Goal: Task Accomplishment & Management: Complete application form

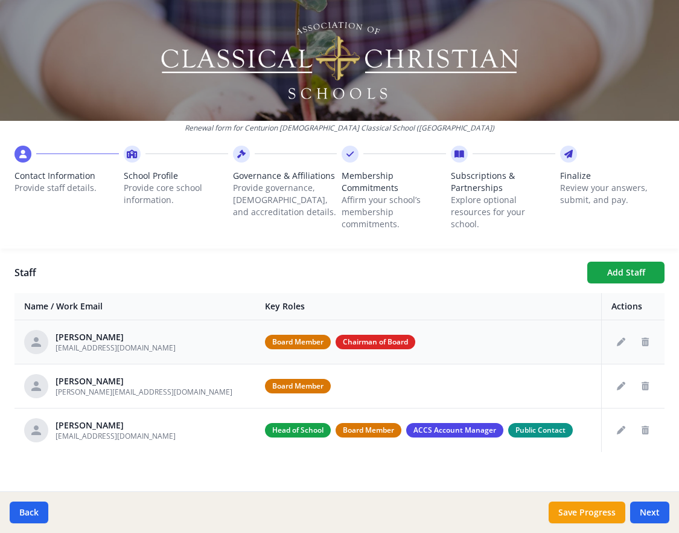
scroll to position [443, 0]
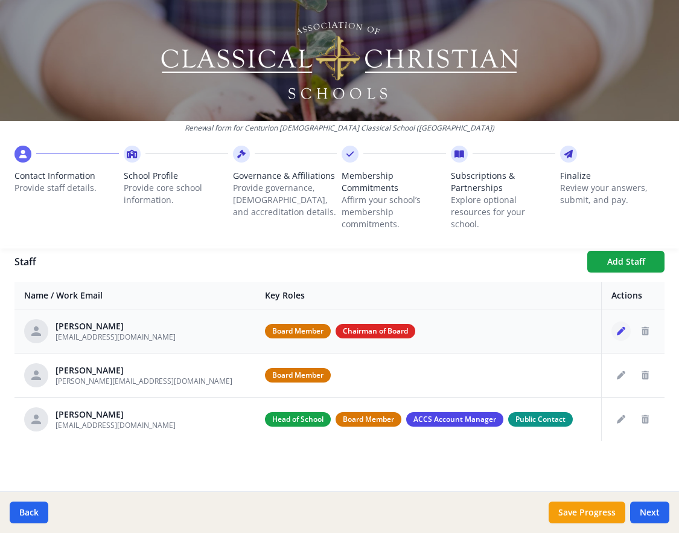
click at [622, 329] on icon "Edit staff" at bounding box center [621, 331] width 8 height 8
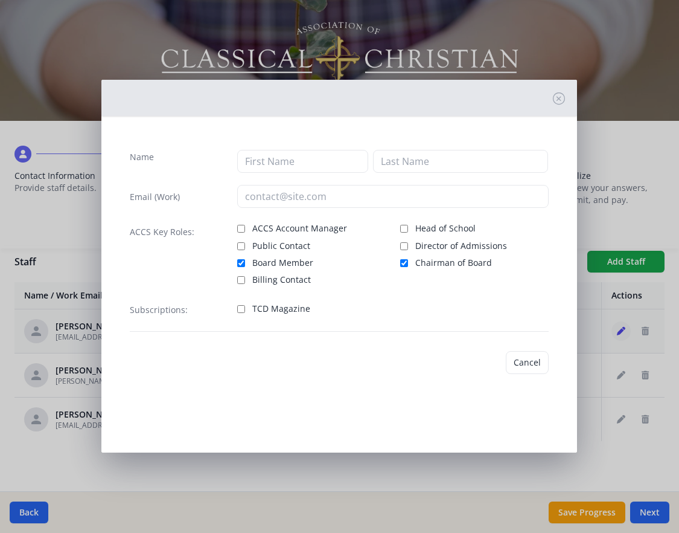
type input "[PERSON_NAME]"
type input "[EMAIL_ADDRESS][DOMAIN_NAME]"
checkbox input "true"
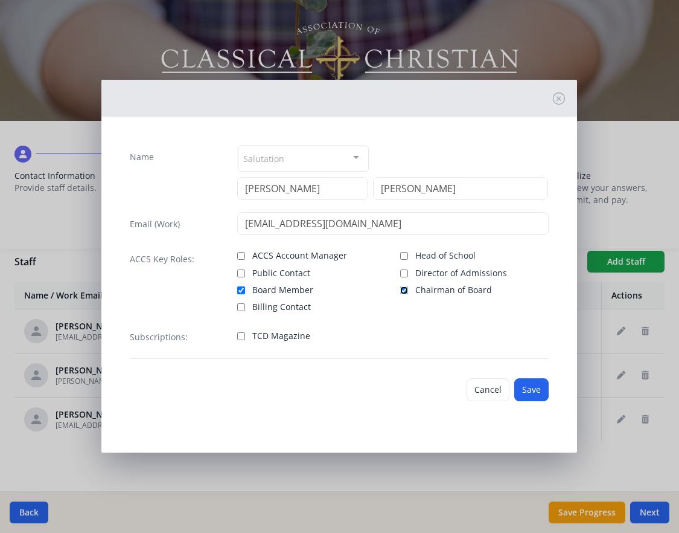
click at [406, 289] on input "Chairman of Board" at bounding box center [404, 290] width 8 height 8
checkbox input "false"
click at [534, 392] on button "Save" at bounding box center [532, 389] width 34 height 23
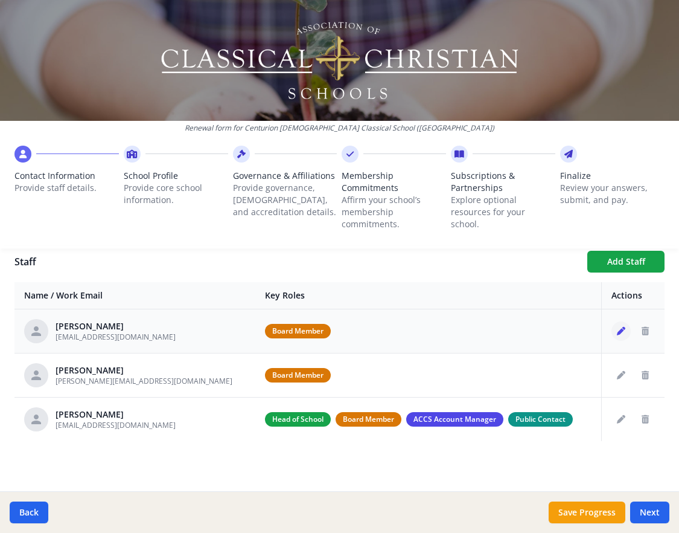
click at [623, 331] on icon "Edit staff" at bounding box center [621, 331] width 8 height 8
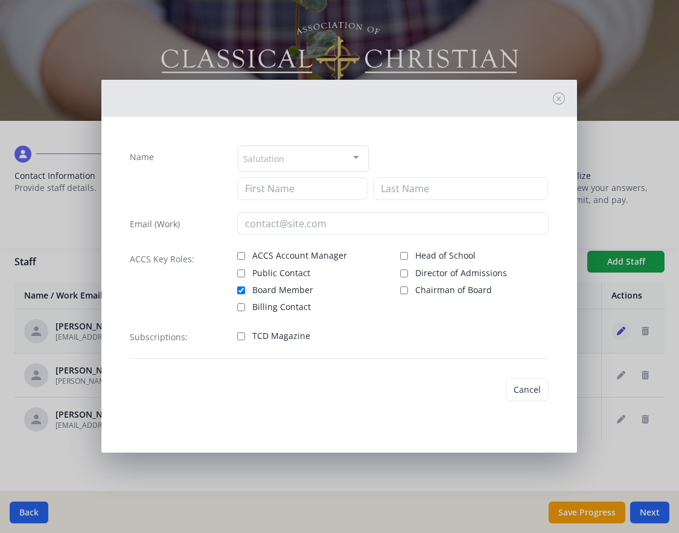
type input "[PERSON_NAME]"
type input "[EMAIL_ADDRESS][DOMAIN_NAME]"
checkbox input "true"
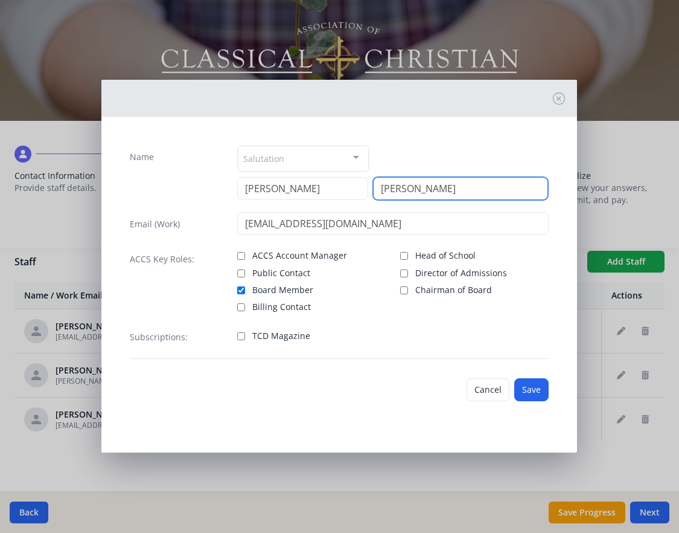
click at [434, 188] on input "[PERSON_NAME]" at bounding box center [461, 188] width 176 height 23
type input "[PERSON_NAME], Sabbatical"
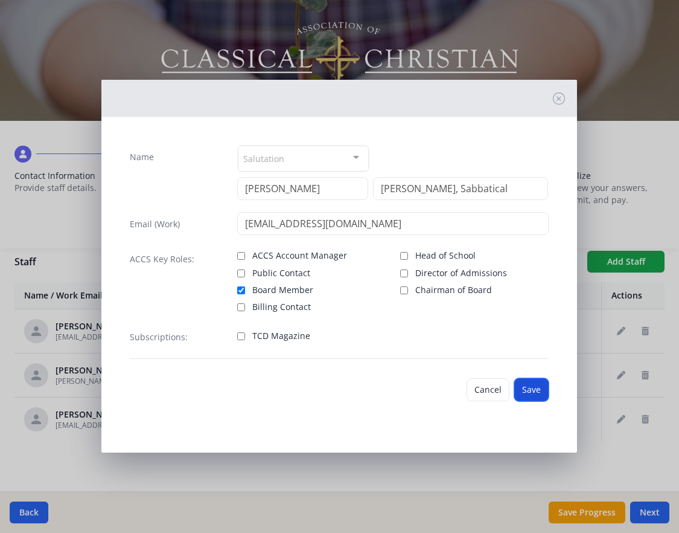
click at [533, 389] on button "Save" at bounding box center [532, 389] width 34 height 23
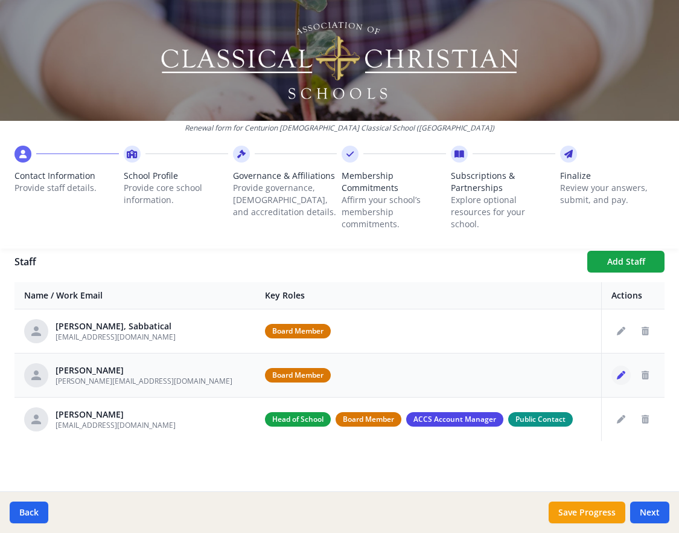
click at [623, 373] on icon "Edit staff" at bounding box center [621, 375] width 8 height 8
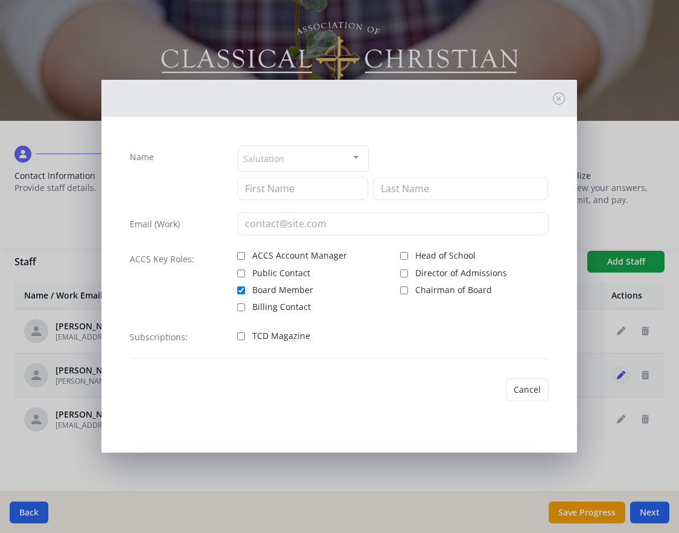
type input "[PERSON_NAME]"
type input "Fought"
type input "[PERSON_NAME][EMAIL_ADDRESS][DOMAIN_NAME]"
checkbox input "true"
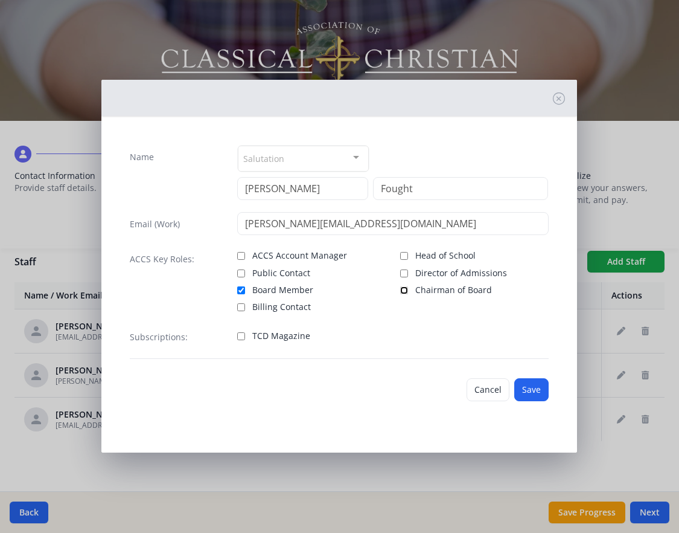
click at [405, 289] on input "Chairman of Board" at bounding box center [404, 290] width 8 height 8
checkbox input "true"
click at [527, 385] on button "Save" at bounding box center [532, 389] width 34 height 23
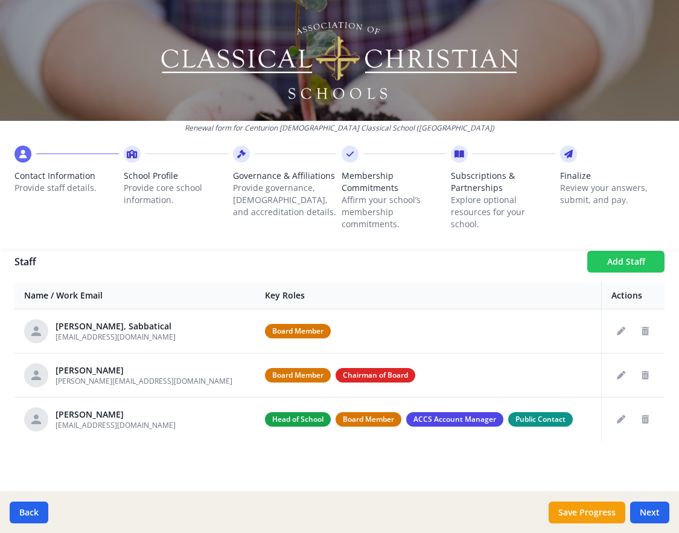
click at [629, 263] on button "Add Staff" at bounding box center [626, 262] width 77 height 22
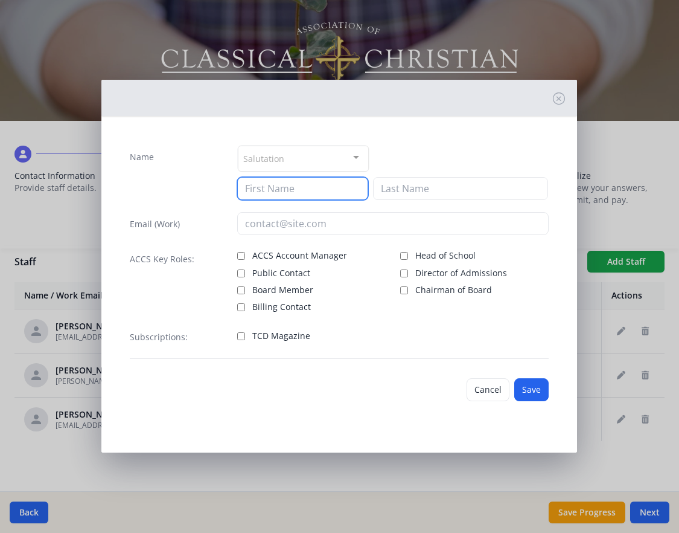
click at [279, 185] on input at bounding box center [302, 188] width 130 height 23
type input "[PERSON_NAME]"
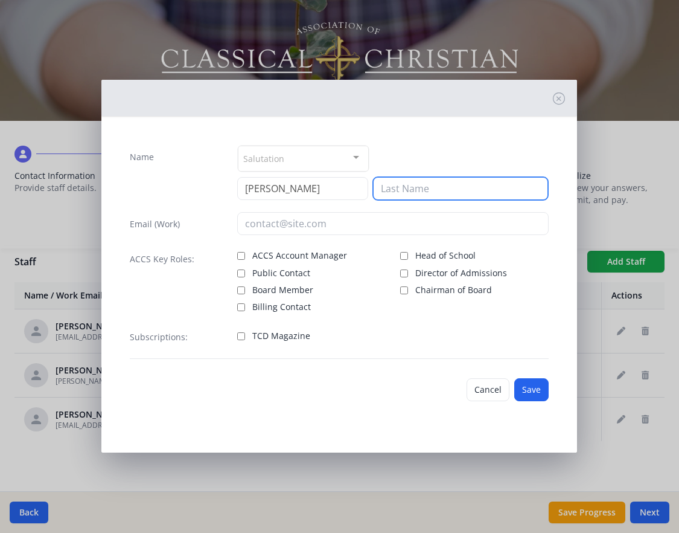
type input "C"
type input "Macachor"
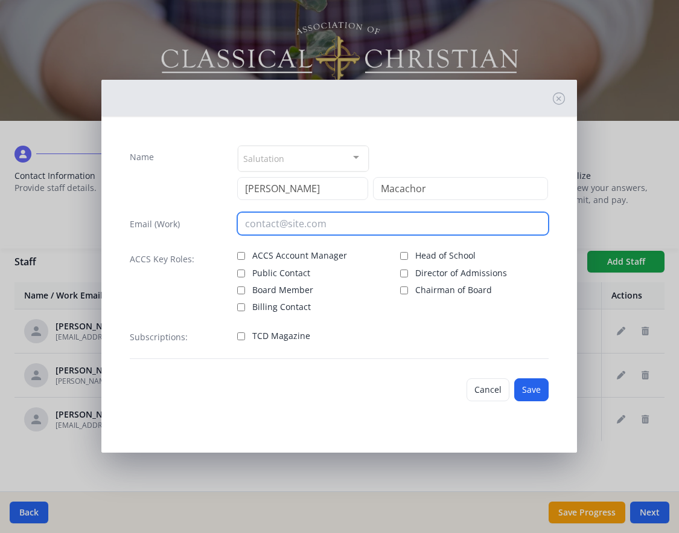
click at [263, 225] on input "email" at bounding box center [392, 223] width 311 height 23
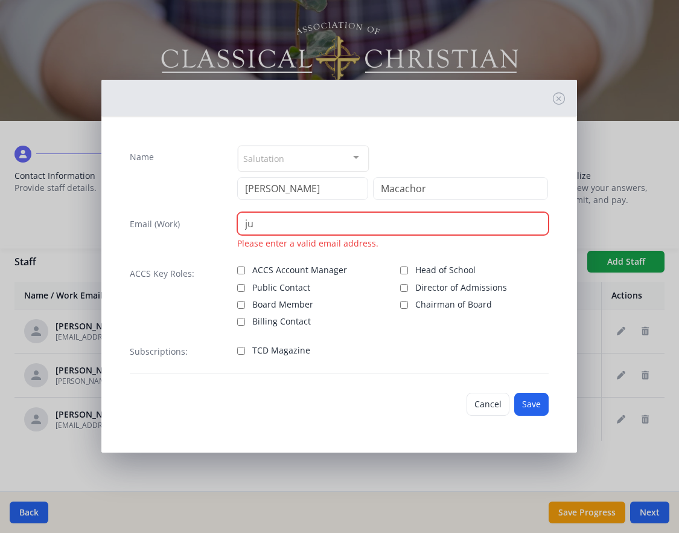
type input "j"
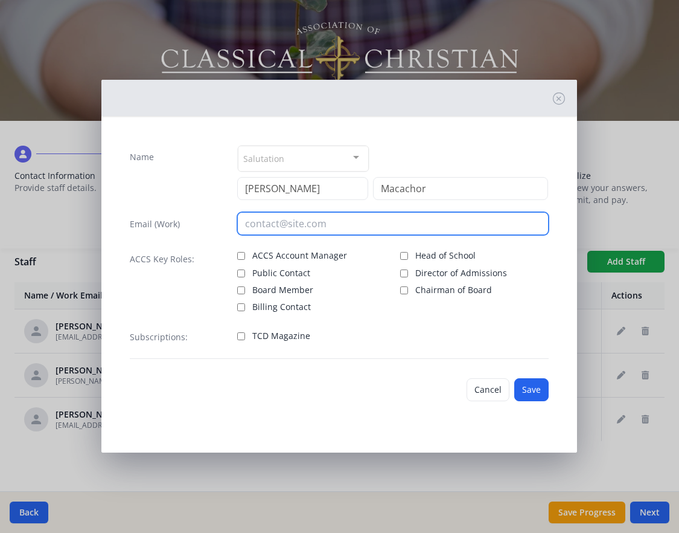
paste input "[EMAIL_ADDRESS][DOMAIN_NAME]"
type input "[EMAIL_ADDRESS][DOMAIN_NAME]"
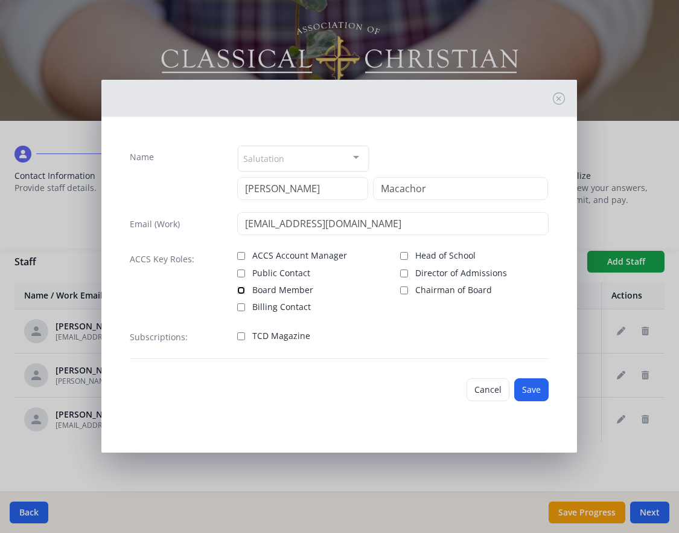
click at [241, 288] on input "Board Member" at bounding box center [241, 290] width 8 height 8
checkbox input "true"
click at [451, 188] on input "Macachor" at bounding box center [461, 188] width 176 height 23
type input "Macachor, Treasurer"
click at [350, 158] on div at bounding box center [356, 157] width 24 height 23
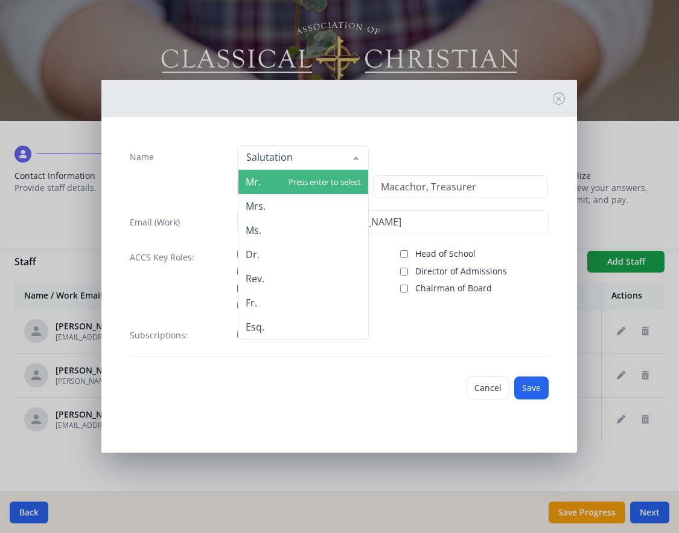
click at [324, 185] on span "Mr." at bounding box center [303, 182] width 129 height 24
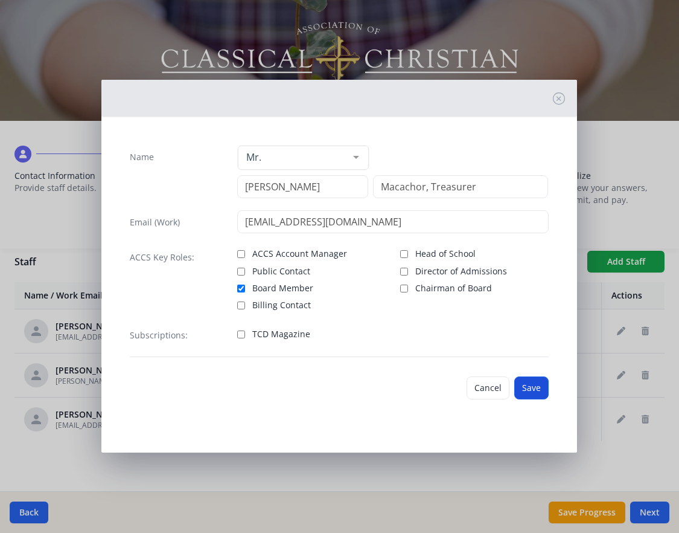
click at [534, 386] on button "Save" at bounding box center [532, 387] width 34 height 23
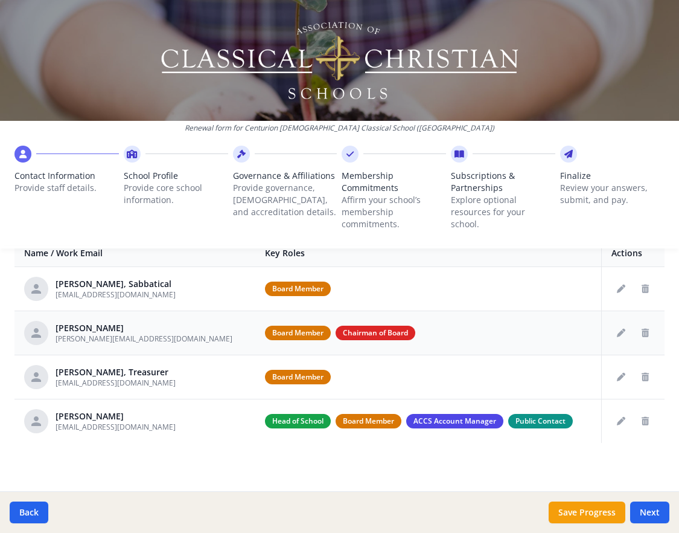
scroll to position [487, 0]
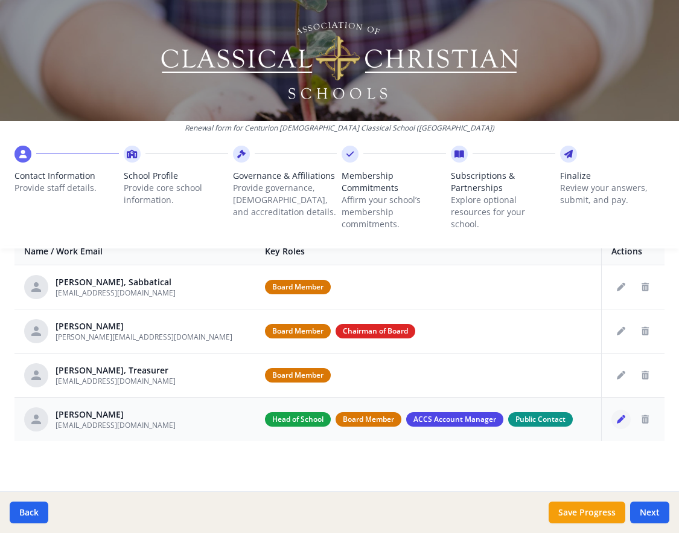
click at [623, 417] on icon "Edit staff" at bounding box center [621, 419] width 8 height 8
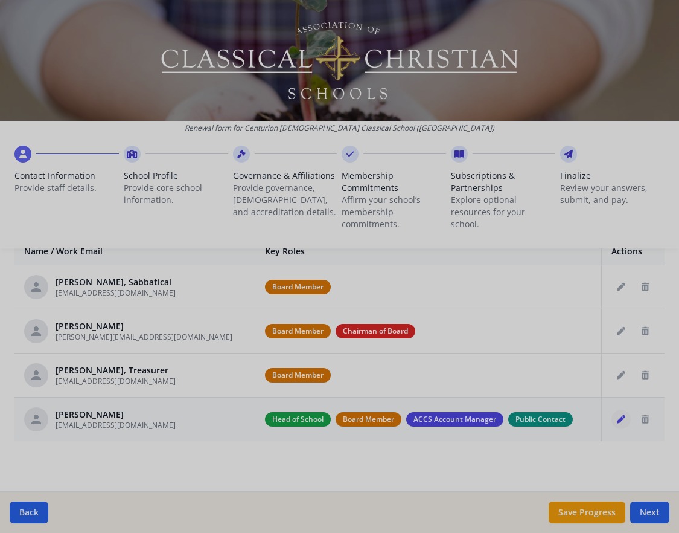
type input "[PERSON_NAME]"
type input "[EMAIL_ADDRESS][DOMAIN_NAME]"
checkbox input "true"
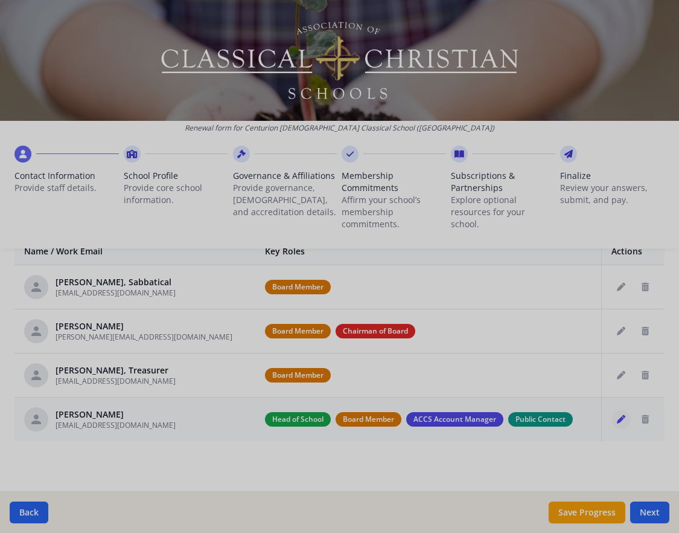
checkbox input "true"
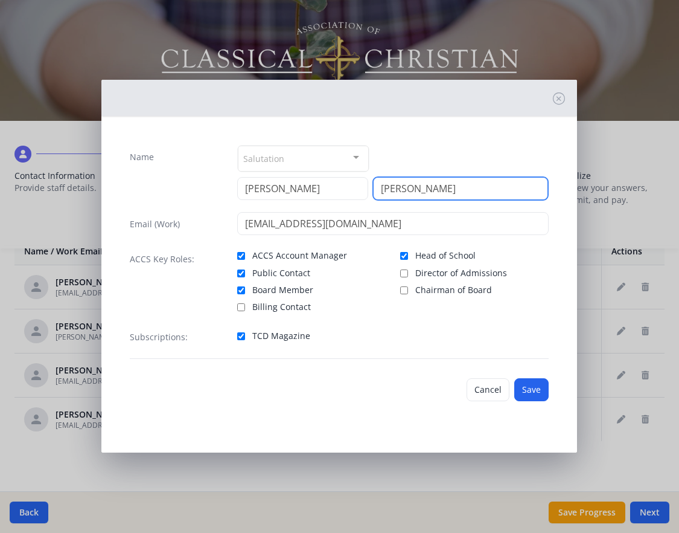
click at [446, 189] on input "[PERSON_NAME]" at bounding box center [461, 188] width 176 height 23
type input "Xavier, Headmaster"
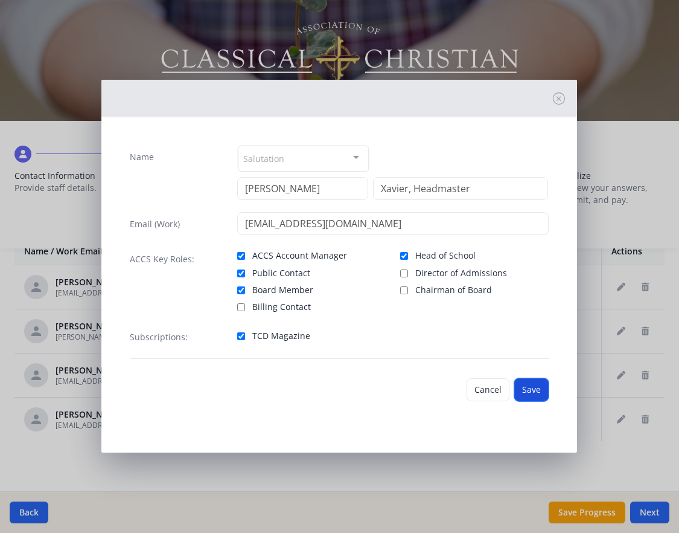
click at [533, 390] on button "Save" at bounding box center [532, 389] width 34 height 23
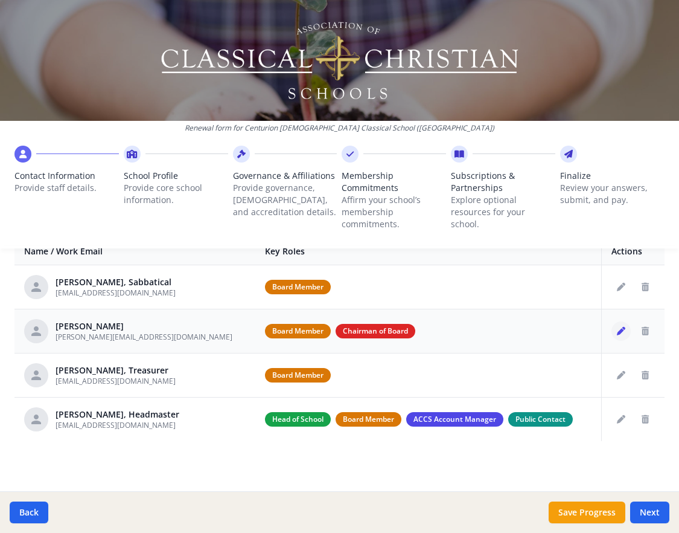
click at [621, 327] on icon "Edit staff" at bounding box center [621, 331] width 8 height 8
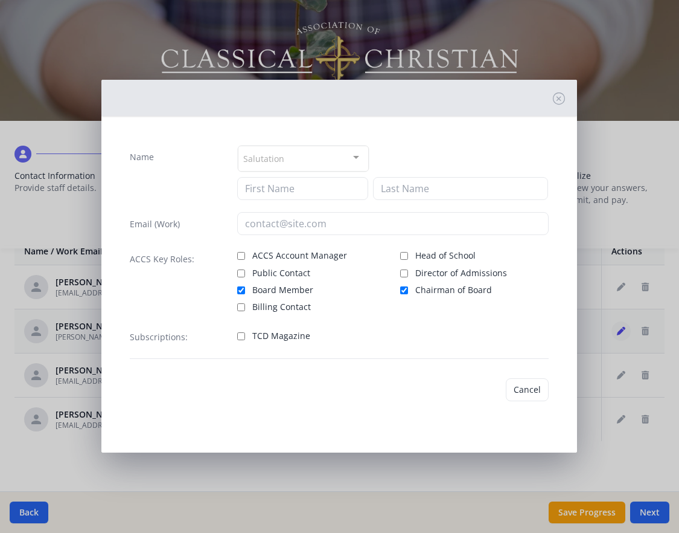
type input "[PERSON_NAME]"
type input "Fought"
type input "[PERSON_NAME][EMAIL_ADDRESS][DOMAIN_NAME]"
checkbox input "true"
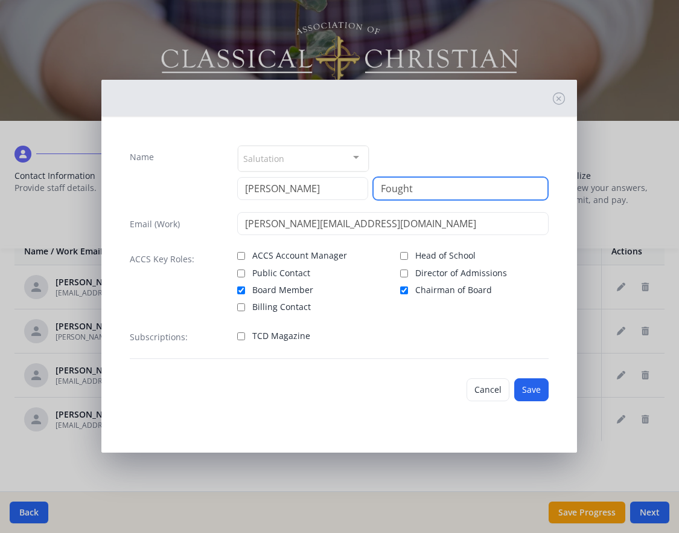
click at [440, 182] on input "Fought" at bounding box center [461, 188] width 176 height 23
type input "Fought, President"
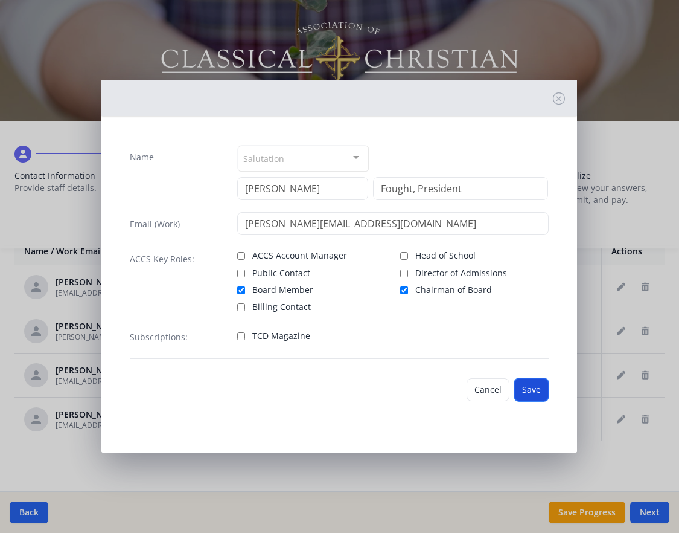
click at [533, 391] on button "Save" at bounding box center [532, 389] width 34 height 23
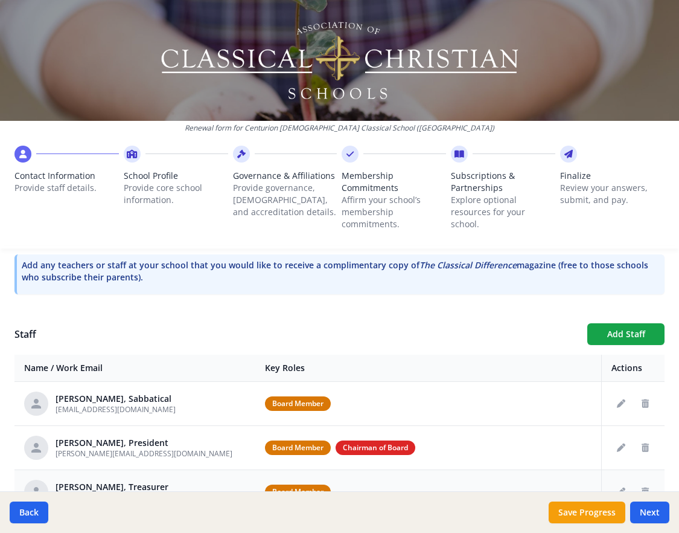
scroll to position [254, 0]
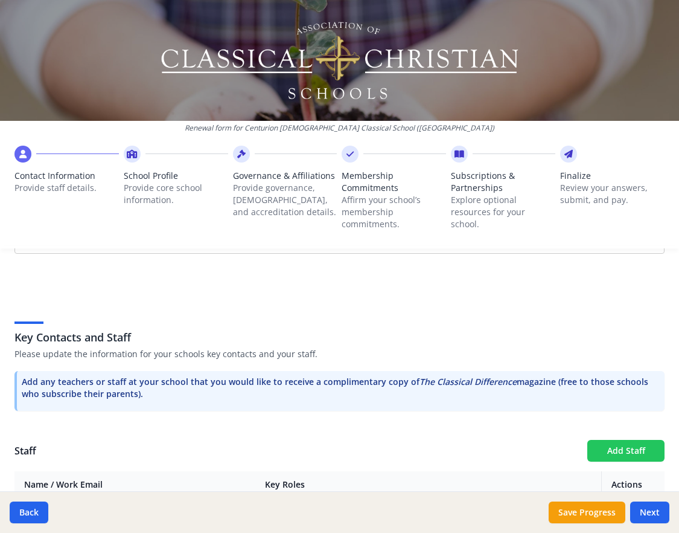
click at [615, 443] on button "Add Staff" at bounding box center [626, 451] width 77 height 22
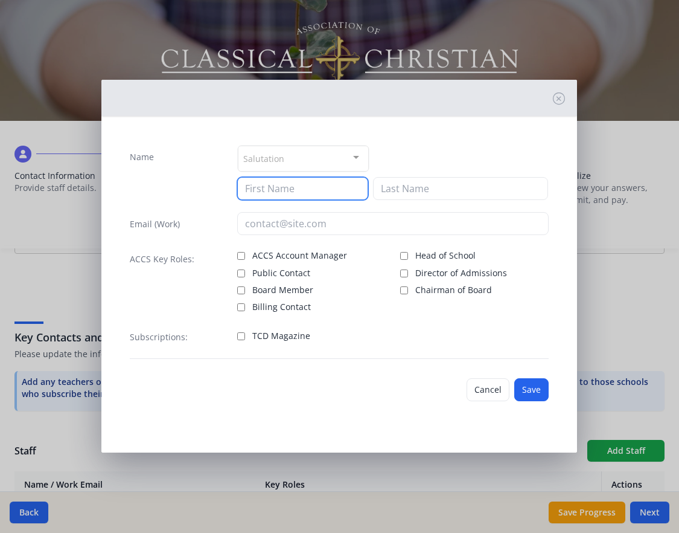
click at [302, 188] on input at bounding box center [302, 188] width 130 height 23
type input "[PERSON_NAME]"
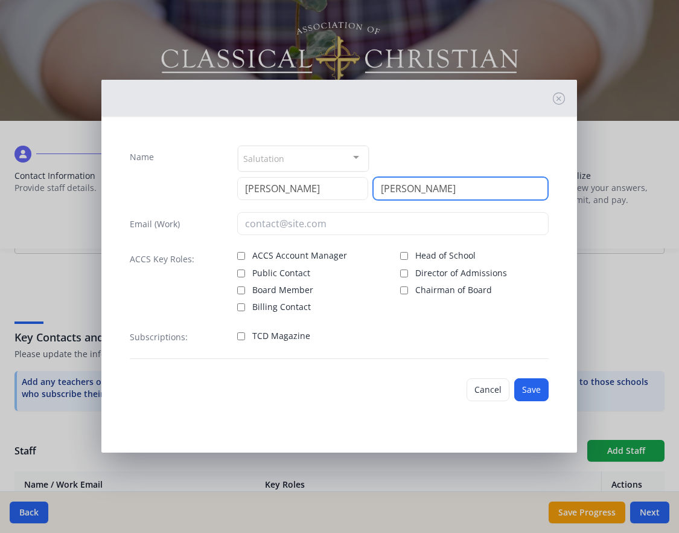
type input "[PERSON_NAME]"
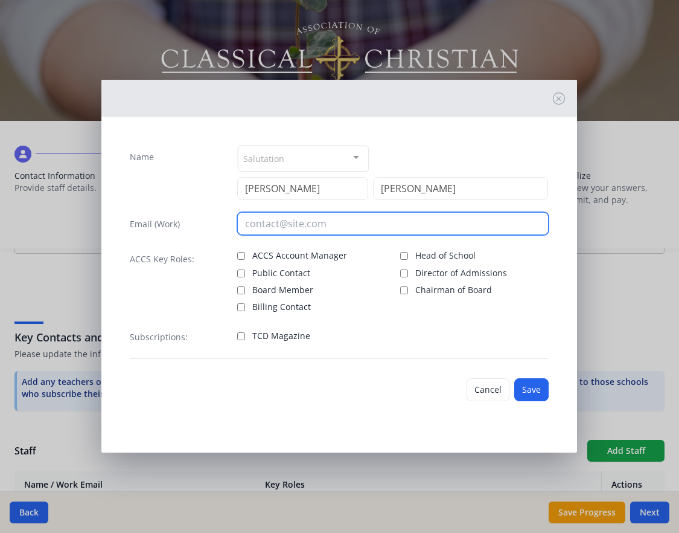
paste input "[EMAIL_ADDRESS][DOMAIN_NAME]"
type input "[EMAIL_ADDRESS][DOMAIN_NAME]"
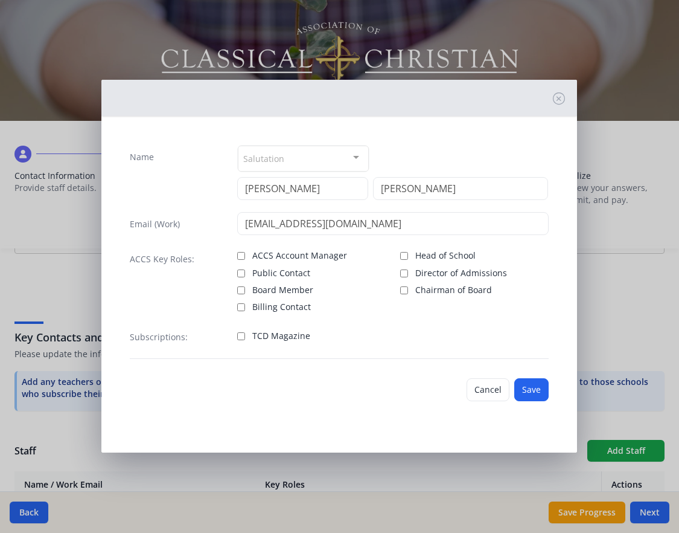
click at [315, 151] on div "Salutation" at bounding box center [303, 159] width 130 height 26
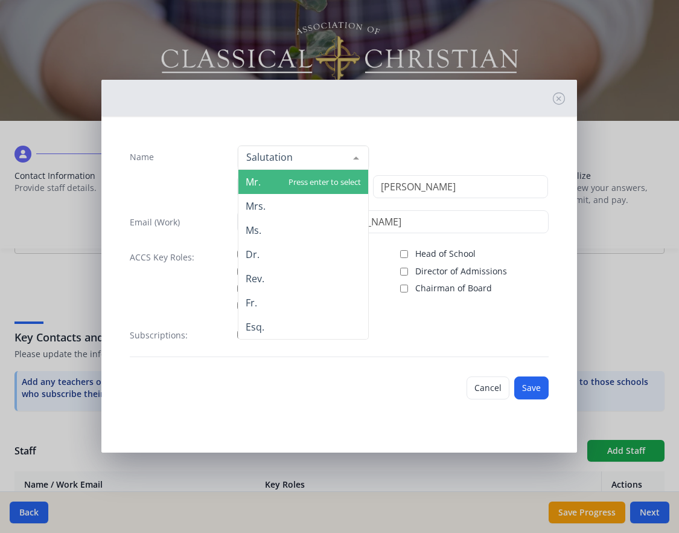
click at [291, 188] on span "Mr." at bounding box center [303, 182] width 129 height 24
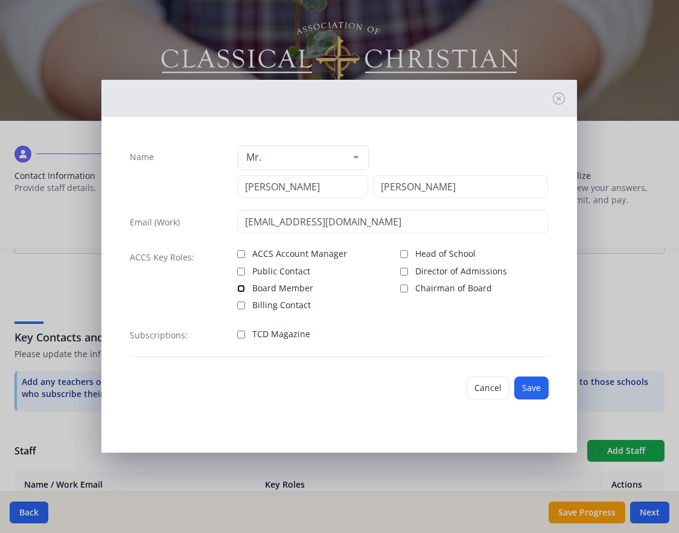
click at [242, 289] on input "Board Member" at bounding box center [241, 288] width 8 height 8
checkbox input "true"
click at [420, 193] on input "[PERSON_NAME]" at bounding box center [461, 186] width 176 height 23
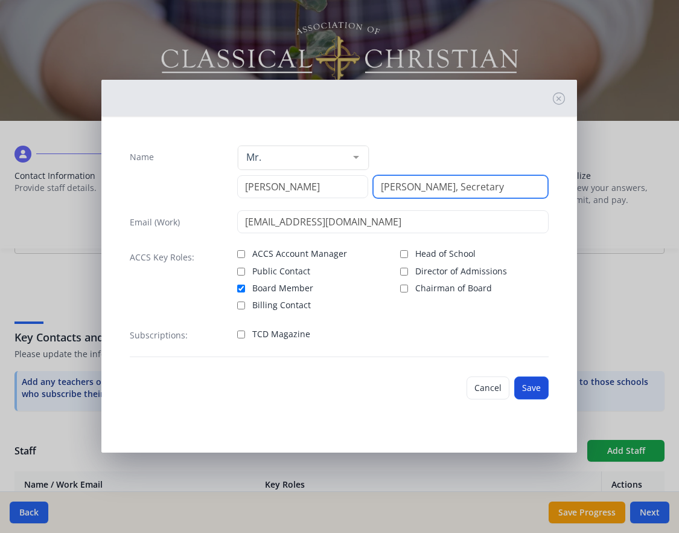
type input "[PERSON_NAME], Secretary"
click at [529, 385] on button "Save" at bounding box center [532, 387] width 34 height 23
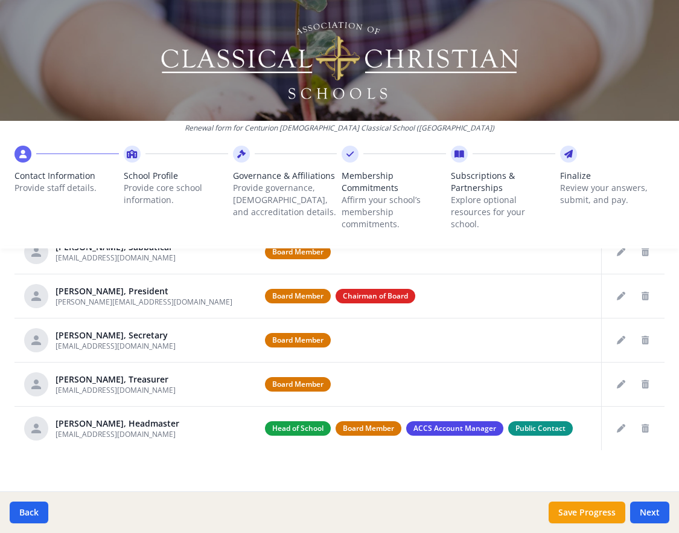
scroll to position [531, 0]
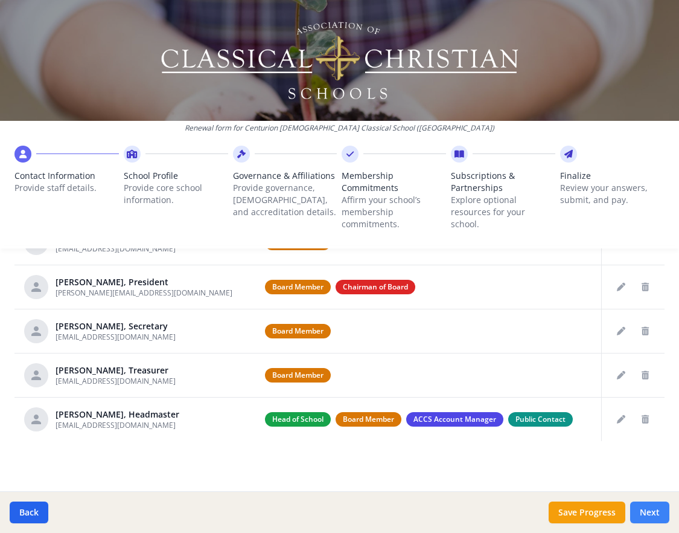
click at [654, 515] on button "Next" at bounding box center [649, 512] width 39 height 22
type input "[PHONE_NUMBER]"
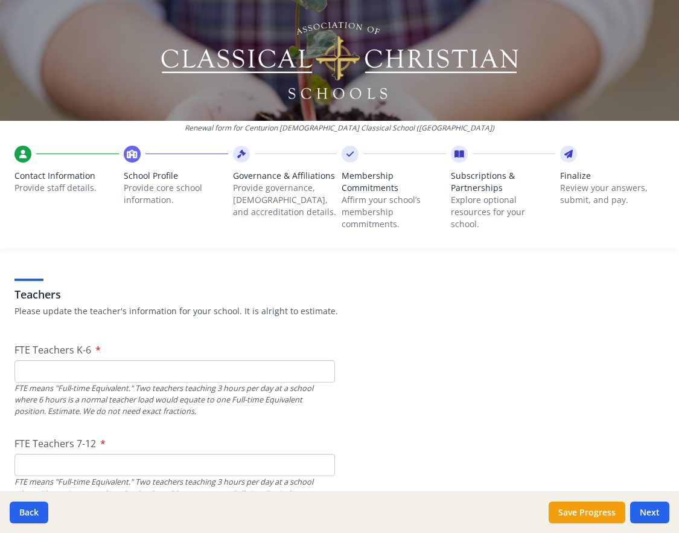
scroll to position [687, 0]
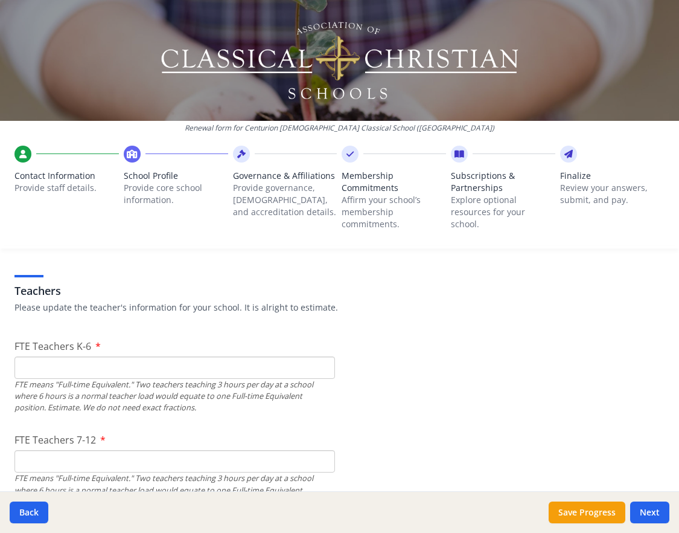
click at [65, 367] on input "FTE Teachers K-6" at bounding box center [174, 367] width 321 height 22
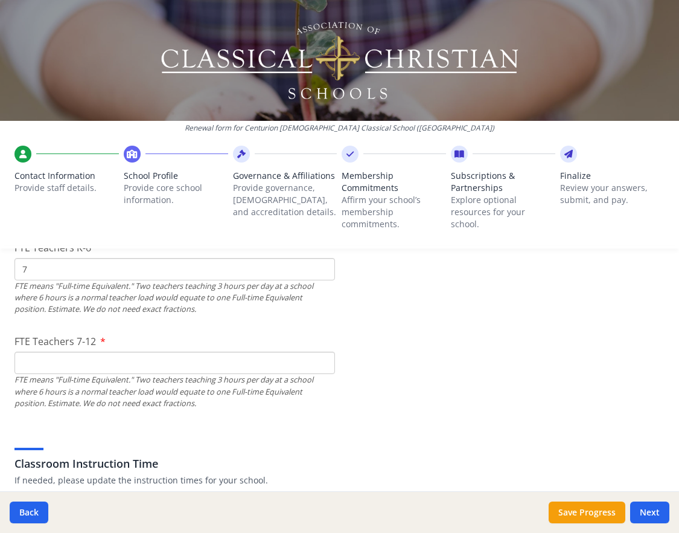
scroll to position [786, 0]
type input "7"
click at [87, 367] on input "FTE Teachers 7-12" at bounding box center [174, 362] width 321 height 22
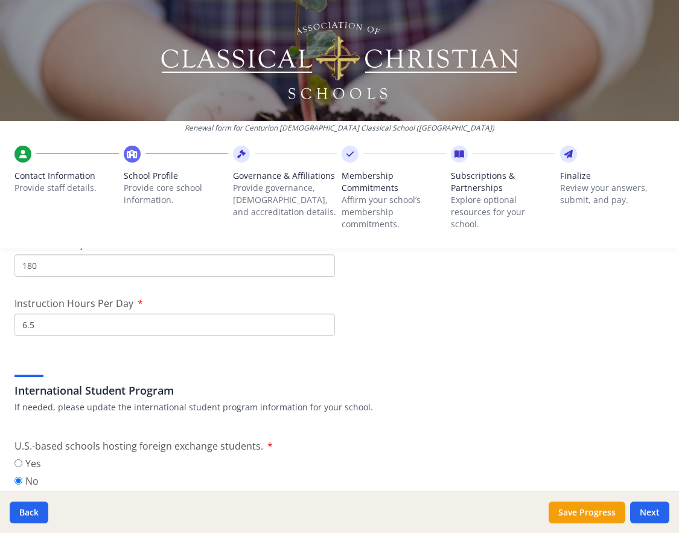
scroll to position [1120, 0]
type input "2"
click at [60, 318] on input "6.5" at bounding box center [174, 323] width 321 height 22
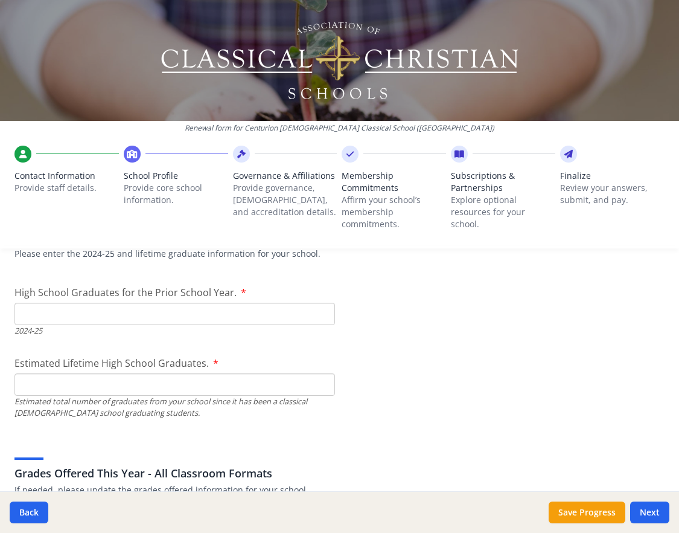
scroll to position [1740, 0]
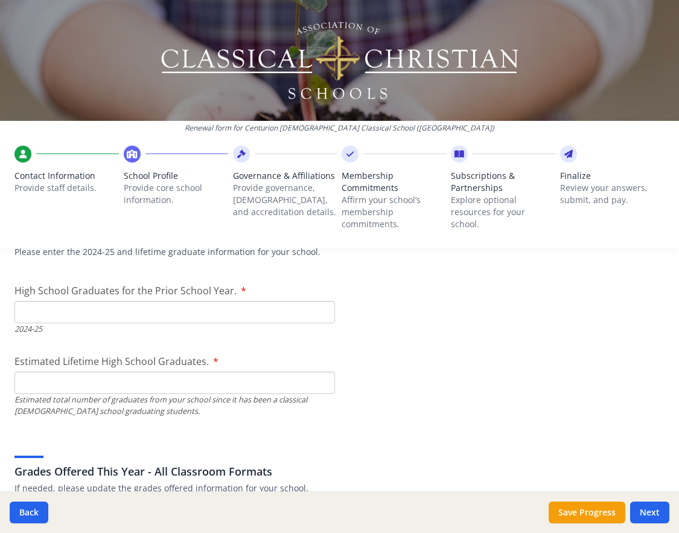
type input "6.25"
click at [144, 315] on input "High School Graduates for the Prior School Year." at bounding box center [174, 312] width 321 height 22
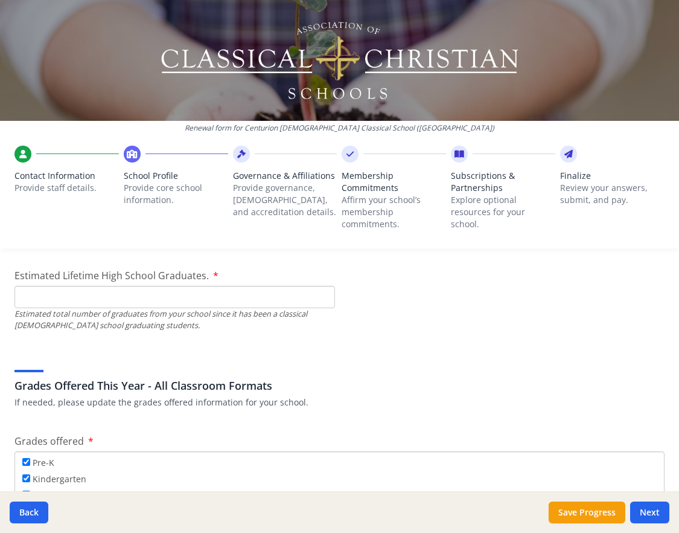
scroll to position [1826, 0]
type input "0"
click at [216, 295] on input "Estimated Lifetime High School Graduates." at bounding box center [174, 296] width 321 height 22
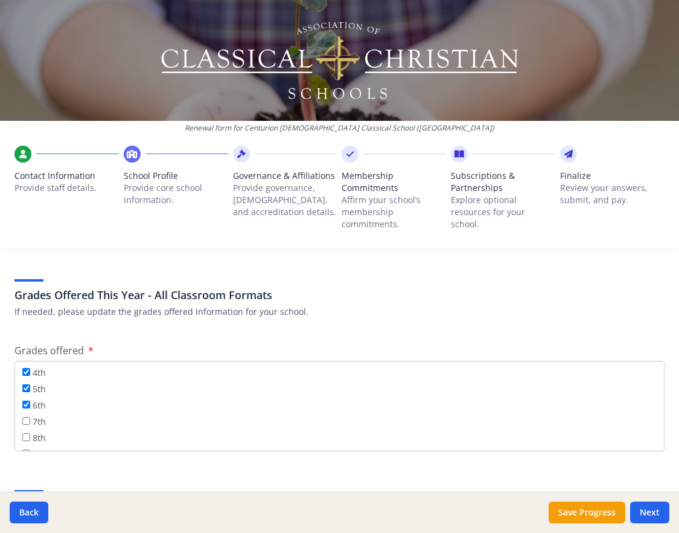
scroll to position [89, 0]
type input "0"
click at [28, 410] on input "7th" at bounding box center [26, 412] width 8 height 8
checkbox input "true"
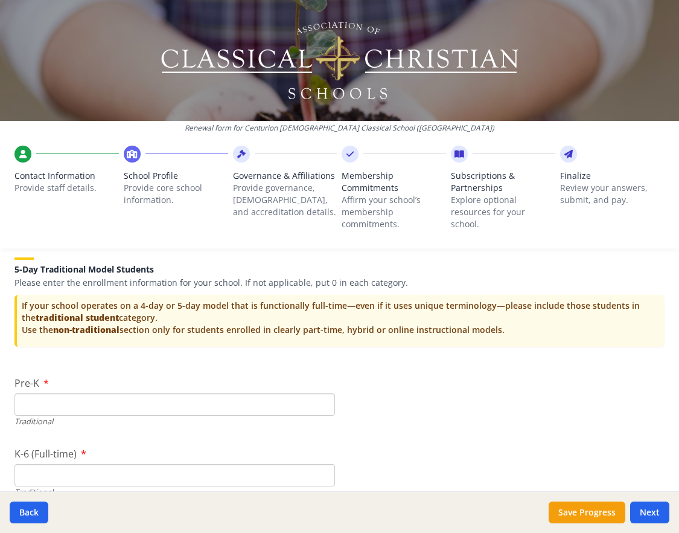
scroll to position [2426, 0]
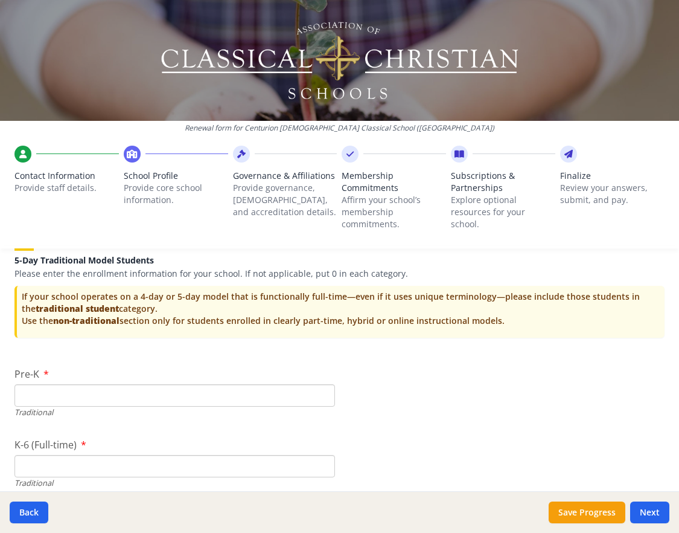
click at [72, 394] on input "Pre-K" at bounding box center [174, 395] width 321 height 22
type input "2"
click at [80, 463] on input "K-6 (Full-time)" at bounding box center [174, 466] width 321 height 22
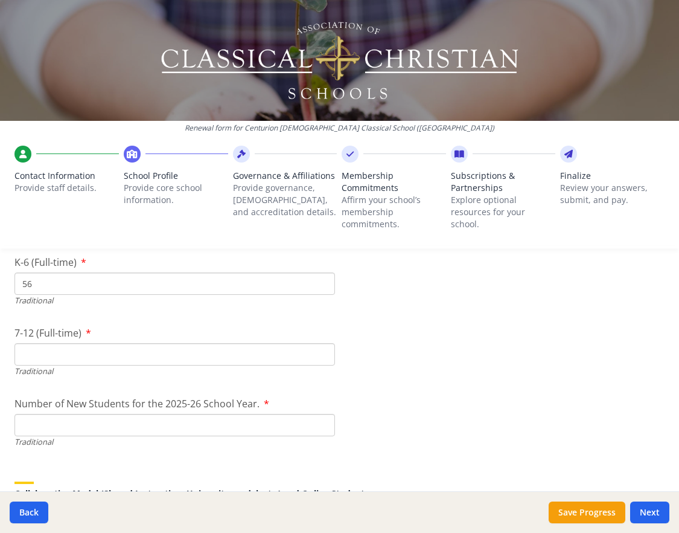
scroll to position [2610, 0]
type input "56"
click at [60, 347] on input "7-12 (Full-time)" at bounding box center [174, 353] width 321 height 22
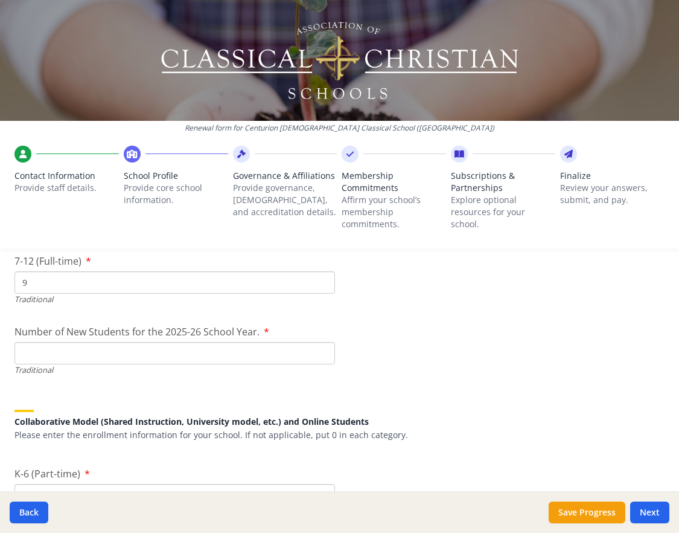
scroll to position [2681, 0]
type input "9"
click at [143, 350] on input "Number of New Students for the 2025-26 School Year." at bounding box center [174, 352] width 321 height 22
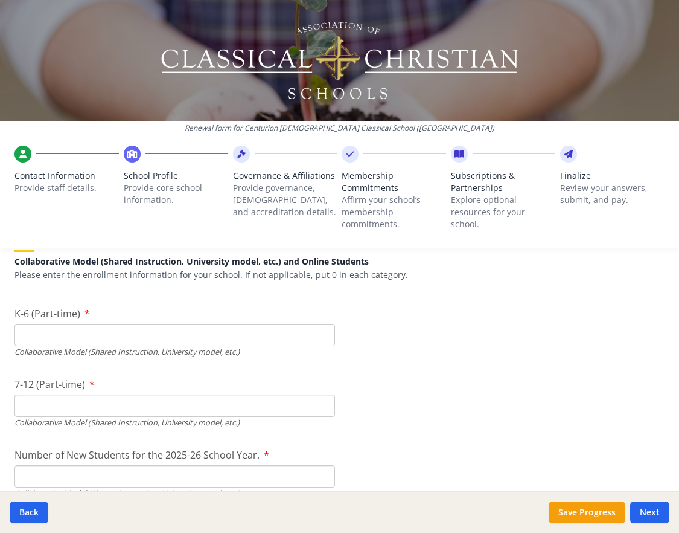
scroll to position [2823, 0]
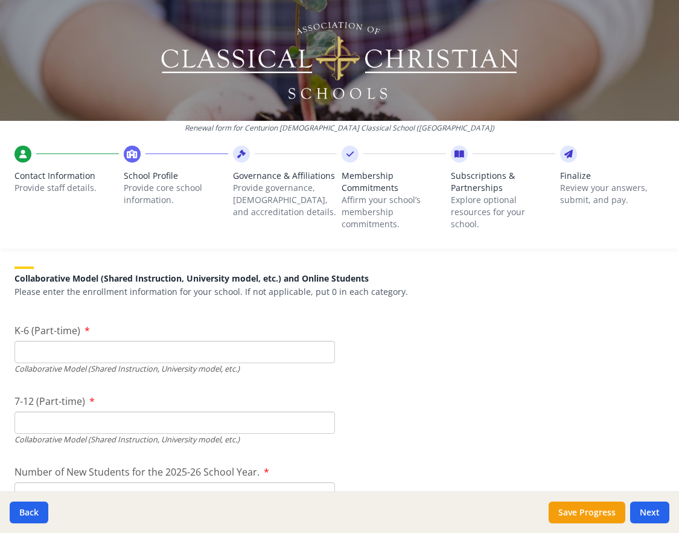
type input "21"
click at [71, 350] on input "K-6 (Part-time)" at bounding box center [174, 352] width 321 height 22
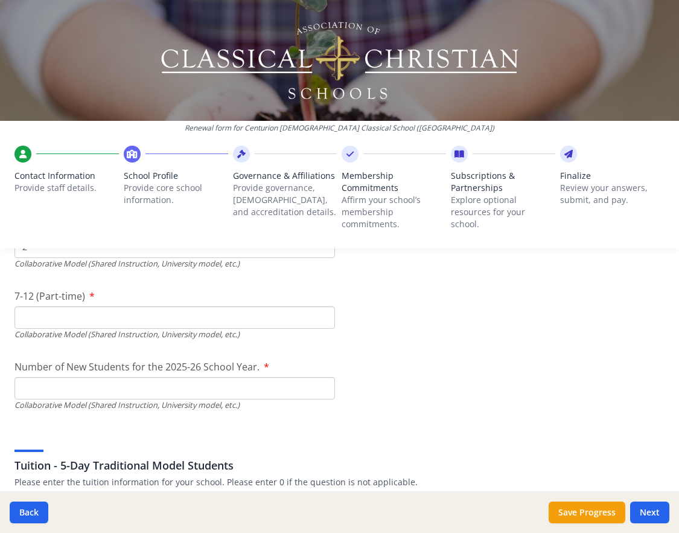
scroll to position [2929, 0]
type input "2"
click at [87, 316] on input "7-12 (Part-time)" at bounding box center [174, 317] width 321 height 22
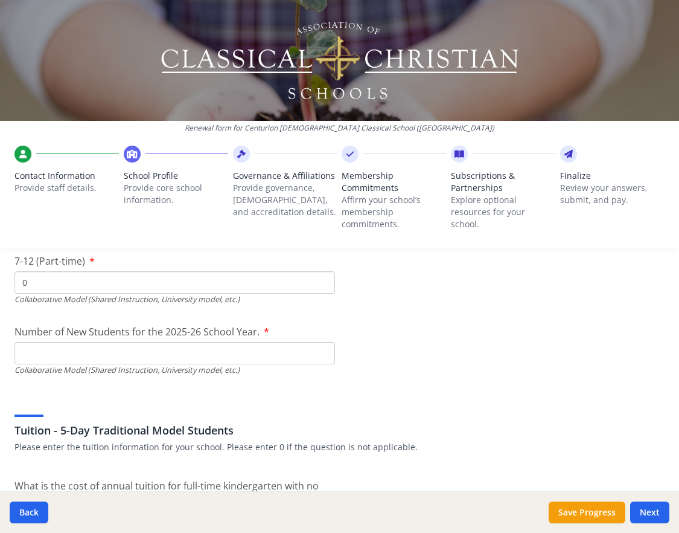
scroll to position [2970, 0]
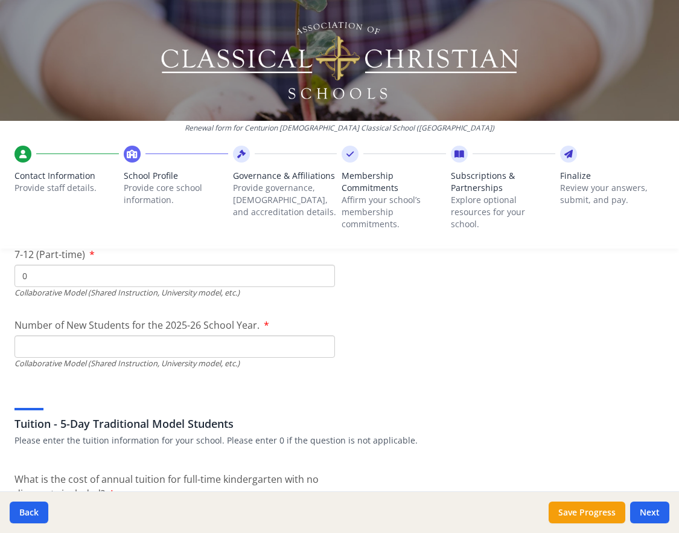
type input "0"
click at [237, 74] on input "Number of New Students for the 2025-26 School Year." at bounding box center [174, 63] width 321 height 22
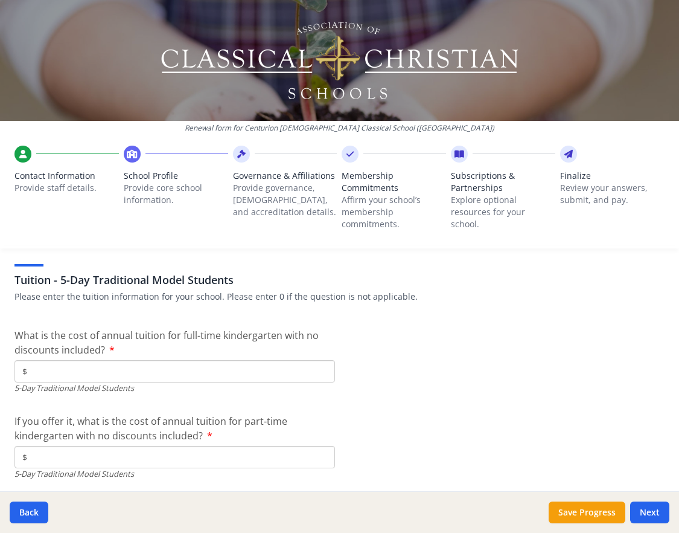
scroll to position [3117, 0]
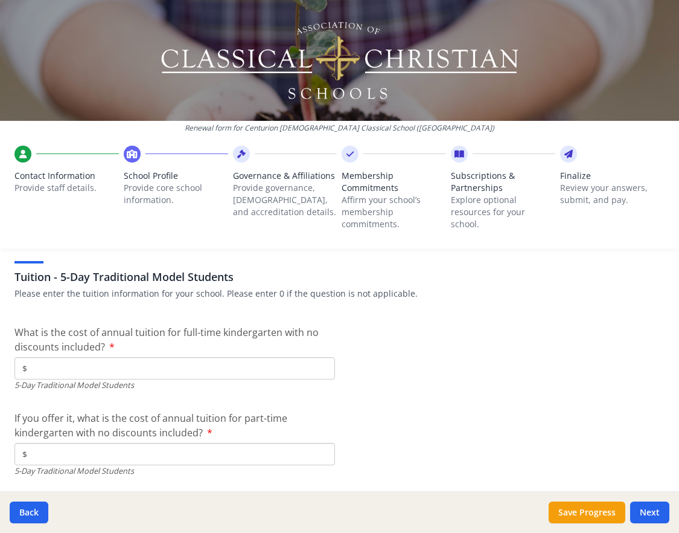
type input "2"
click at [68, 367] on input "$" at bounding box center [174, 368] width 321 height 22
type input "$1 200"
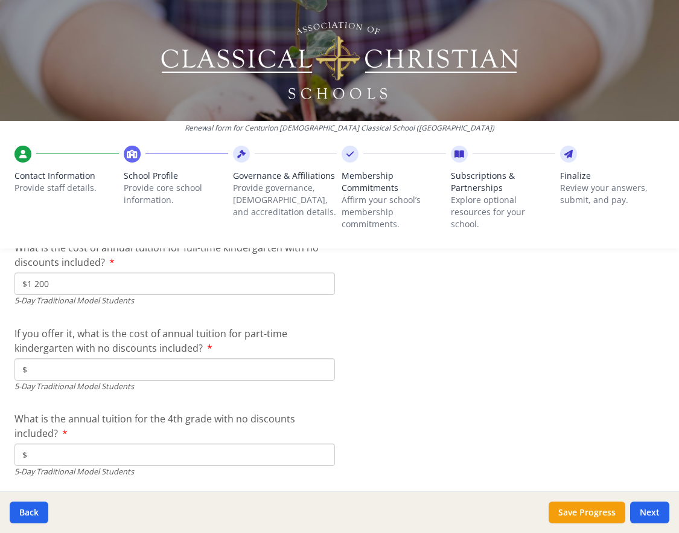
scroll to position [3201, 0]
click at [75, 371] on input "$" at bounding box center [174, 370] width 321 height 22
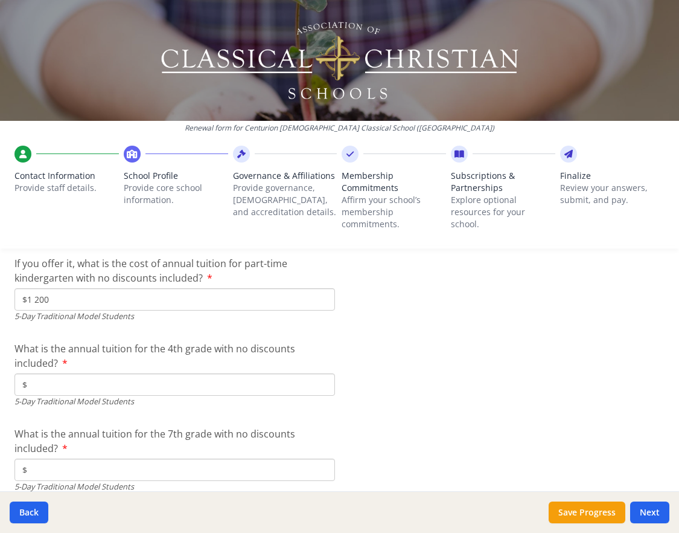
scroll to position [3277, 0]
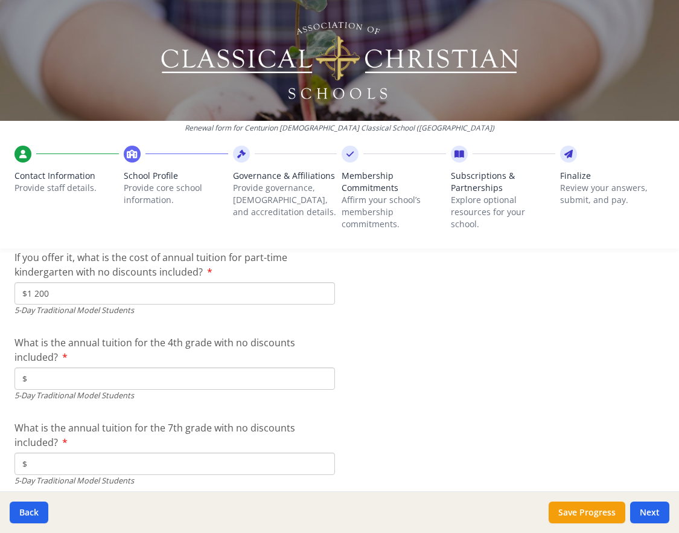
type input "$1 200"
click at [180, 371] on input "$" at bounding box center [174, 378] width 321 height 22
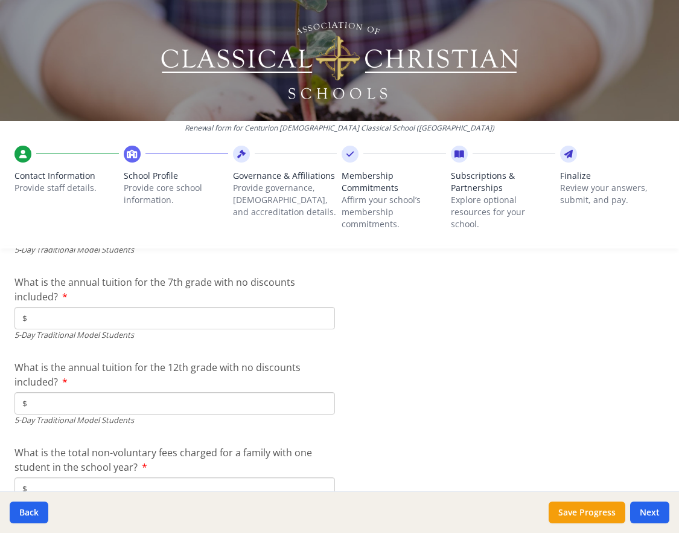
scroll to position [3444, 0]
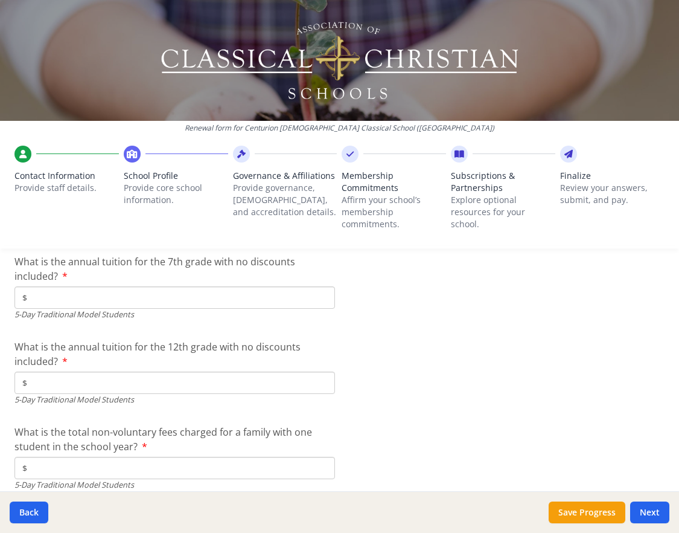
type input "$1 200"
click at [118, 298] on input "$" at bounding box center [174, 297] width 321 height 22
type input "$1 200"
click at [97, 383] on input "$" at bounding box center [174, 382] width 321 height 22
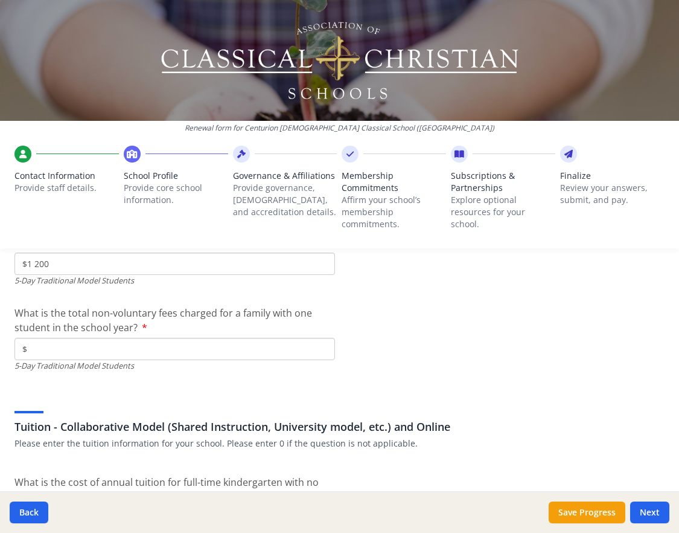
scroll to position [3563, 0]
type input "$1 200"
click at [101, 351] on input "$" at bounding box center [174, 348] width 321 height 22
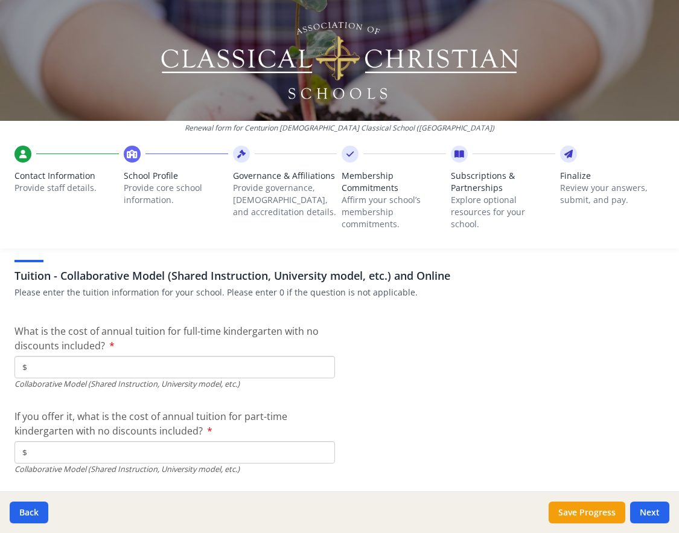
scroll to position [3721, 0]
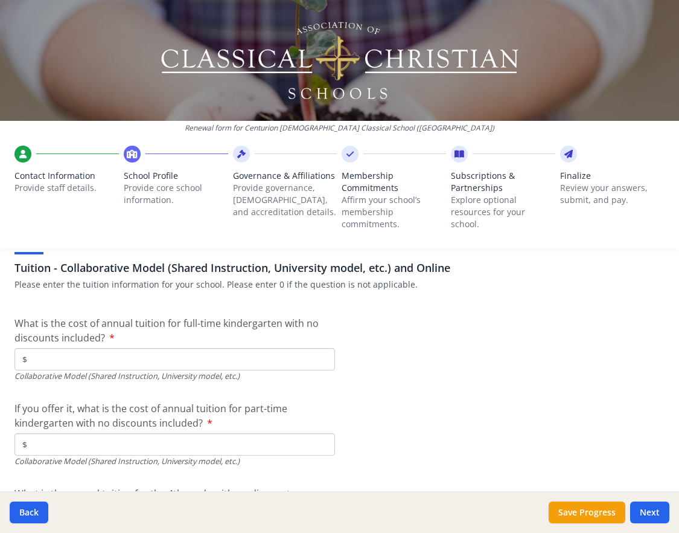
type input "$0"
type input "$1 200"
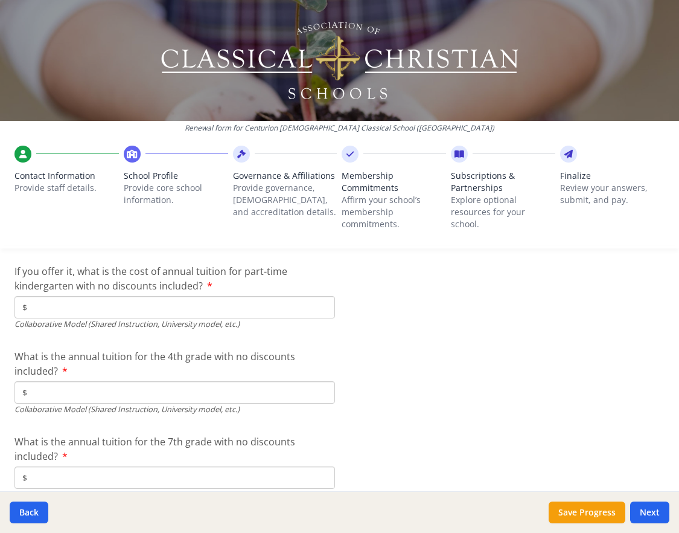
scroll to position [3851, 0]
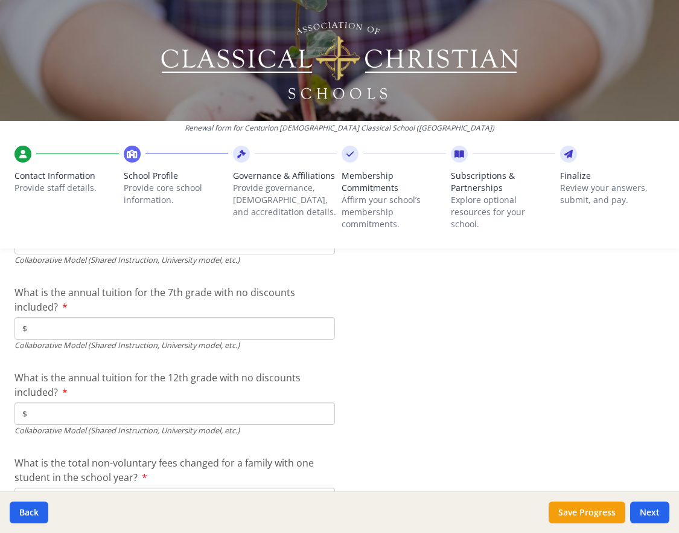
scroll to position [4006, 0]
type input "$1 200"
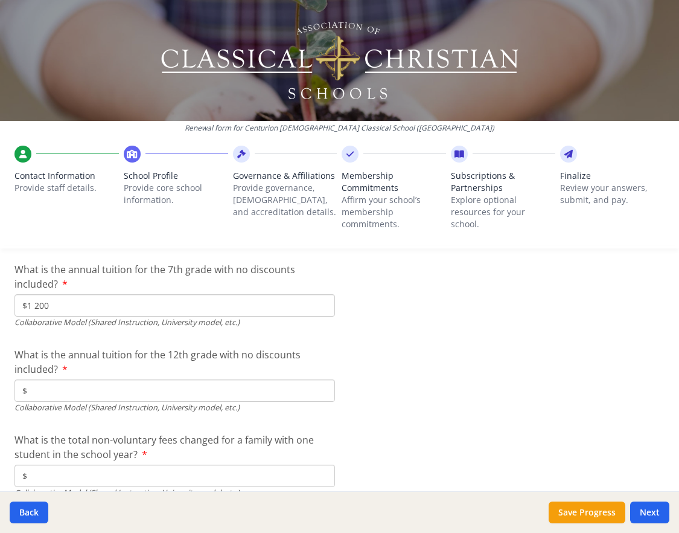
scroll to position [4034, 0]
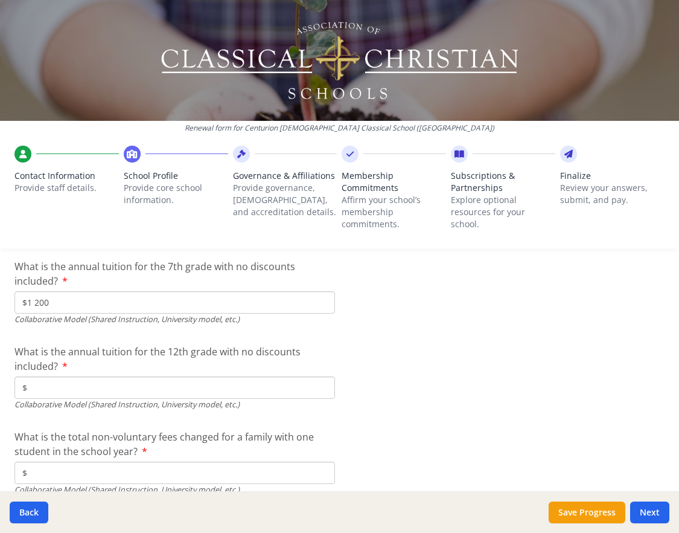
type input "$1 200"
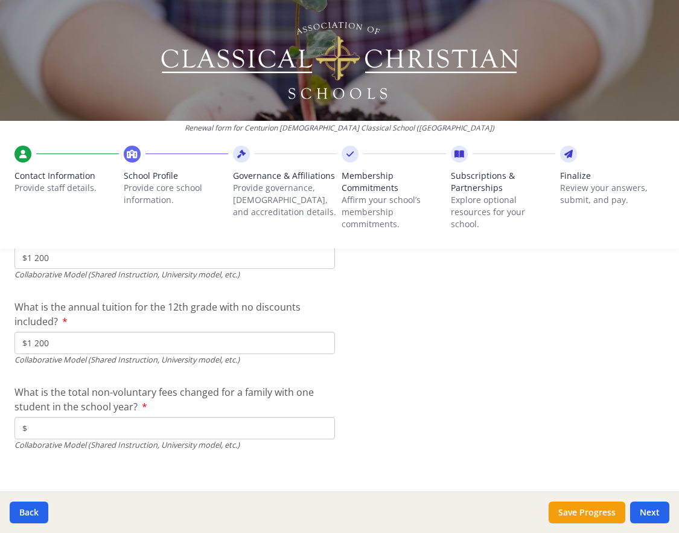
scroll to position [4088, 0]
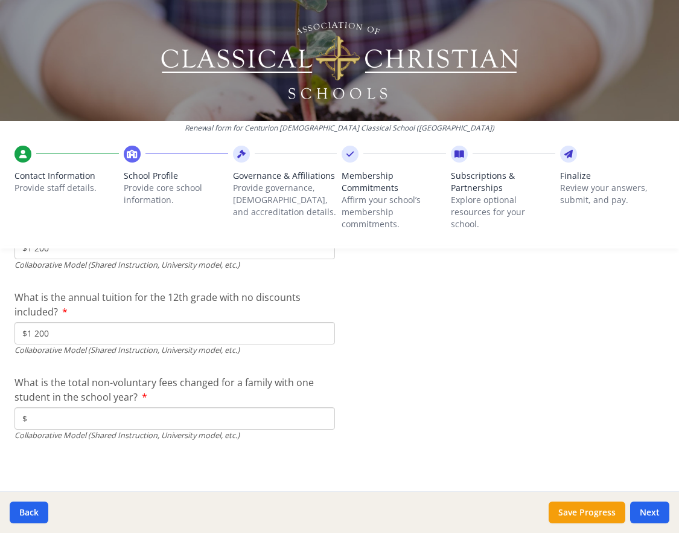
type input "$1 200"
click at [78, 415] on input "$" at bounding box center [174, 418] width 321 height 22
type input "$0"
click at [663, 515] on button "Next" at bounding box center [649, 512] width 39 height 22
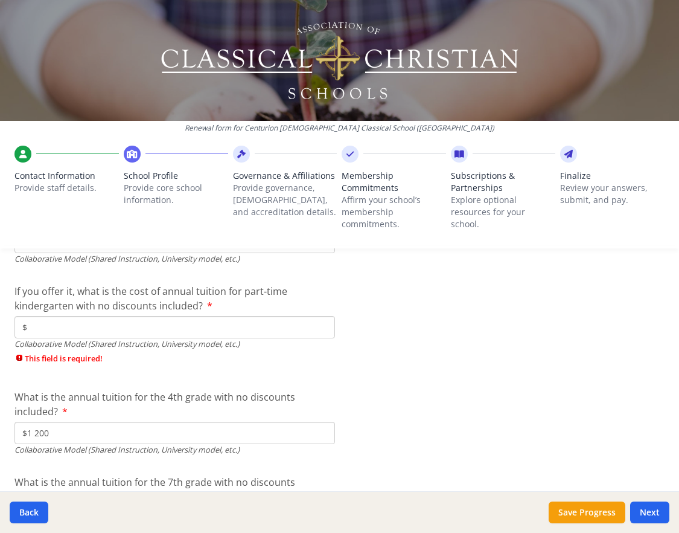
scroll to position [3836, 0]
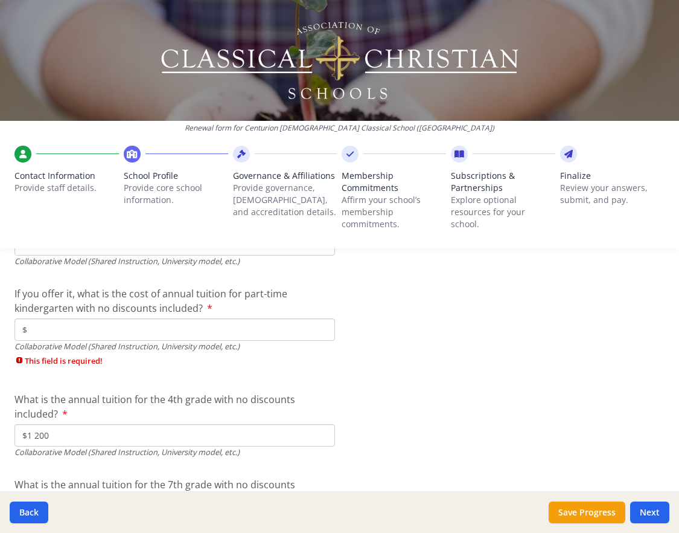
click at [111, 333] on input "$" at bounding box center [174, 329] width 321 height 22
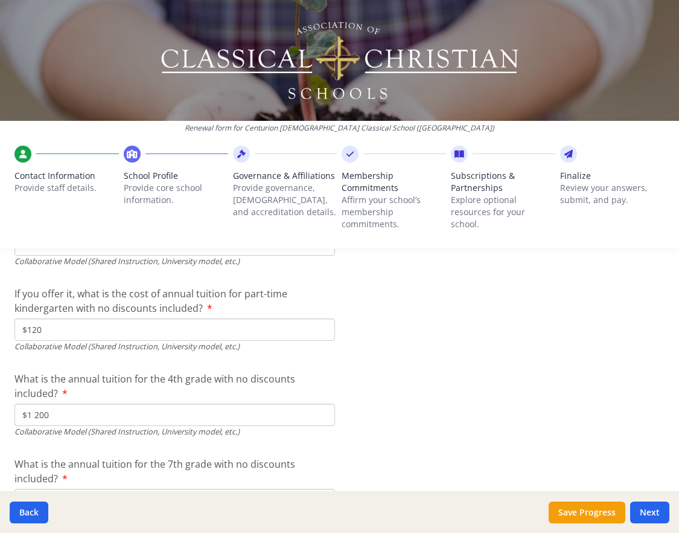
type input "$1 200"
click at [655, 509] on button "Next" at bounding box center [649, 512] width 39 height 22
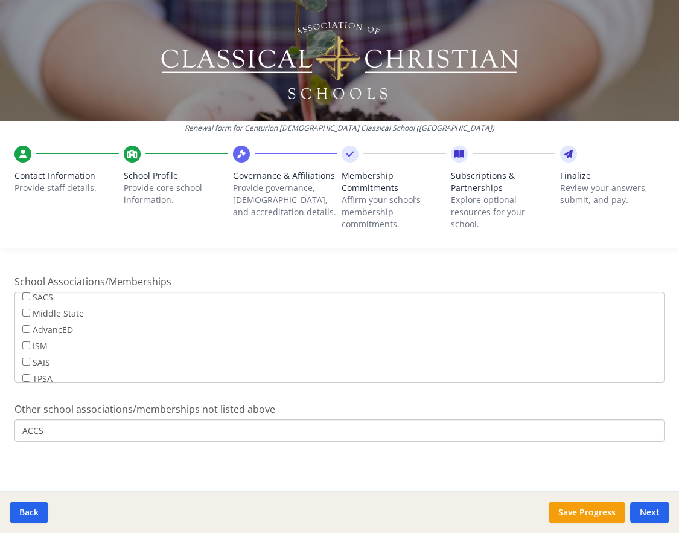
scroll to position [94, 0]
click at [233, 426] on input "ACCS" at bounding box center [339, 430] width 650 height 22
click at [293, 470] on div "Governance Structure If needed, please update the governance structure for your…" at bounding box center [339, 13] width 679 height 993
click at [649, 508] on button "Next" at bounding box center [649, 512] width 39 height 22
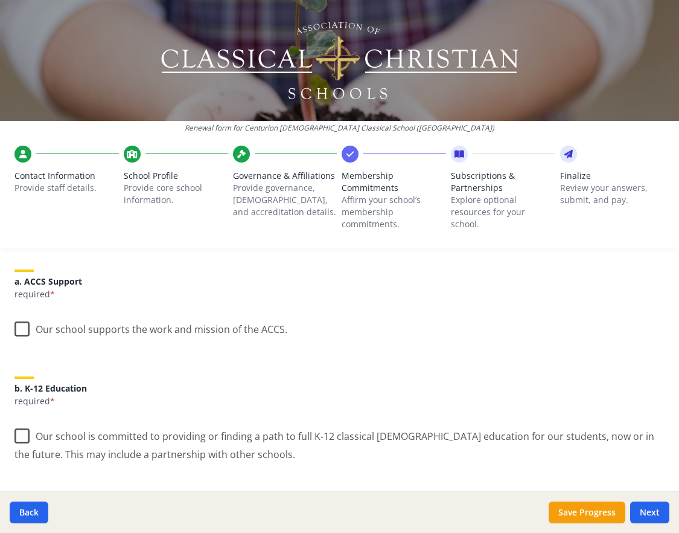
scroll to position [159, 0]
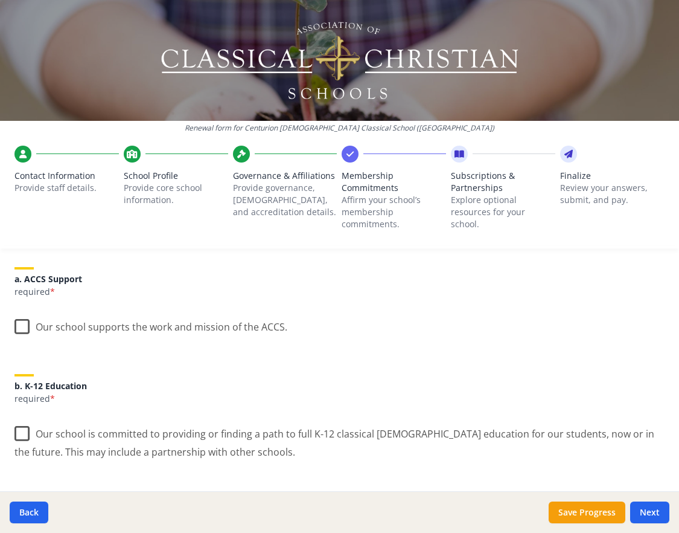
click at [18, 322] on label "Our school supports the work and mission of the ACCS." at bounding box center [150, 324] width 273 height 26
click at [0, 0] on input "Our school supports the work and mission of the ACCS." at bounding box center [0, 0] width 0 height 0
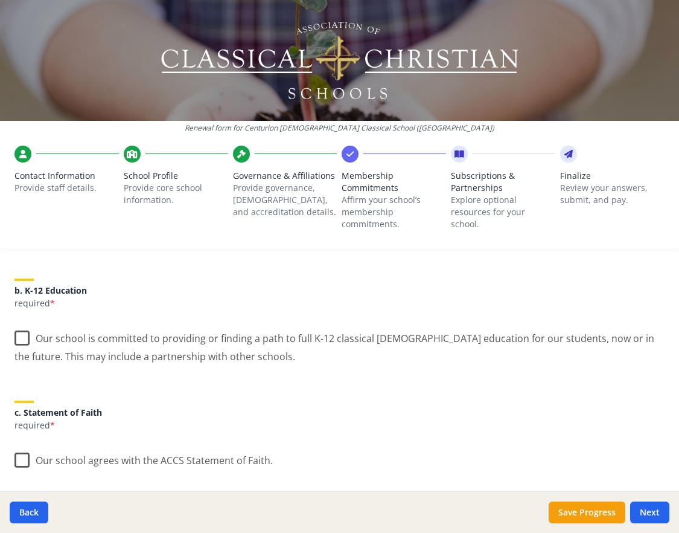
scroll to position [261, 0]
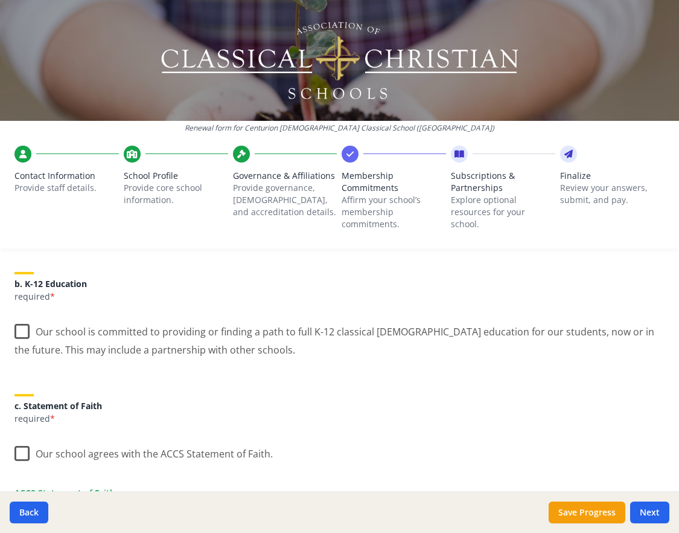
click at [20, 329] on label "Our school is committed to providing or finding a path to full K-12 classical […" at bounding box center [339, 336] width 650 height 40
click at [0, 0] on input "Our school is committed to providing or finding a path to full K-12 classical […" at bounding box center [0, 0] width 0 height 0
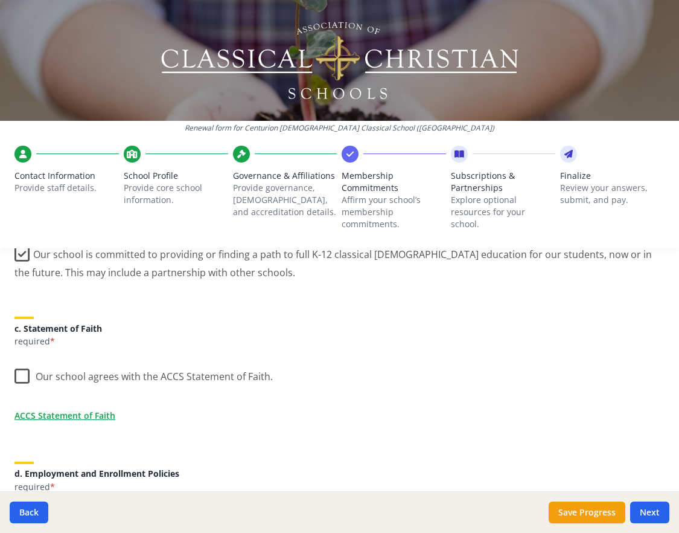
scroll to position [368, 0]
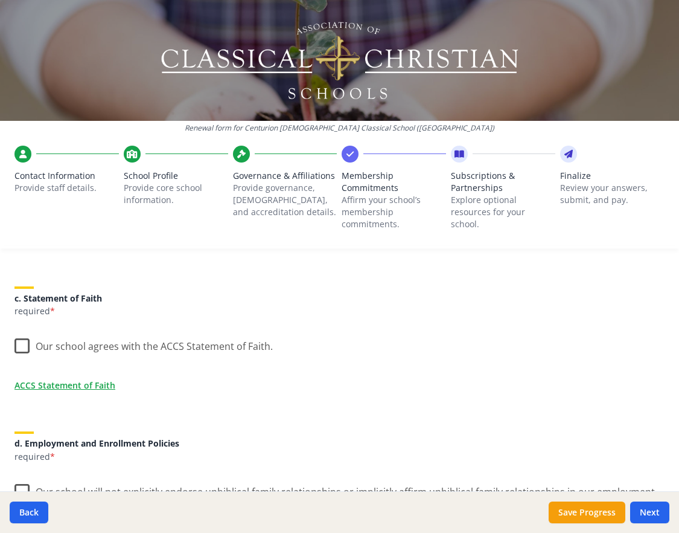
click at [21, 344] on label "Our school agrees with the ACCS Statement of Faith." at bounding box center [143, 343] width 258 height 26
click at [0, 0] on input "Our school agrees with the ACCS Statement of Faith." at bounding box center [0, 0] width 0 height 0
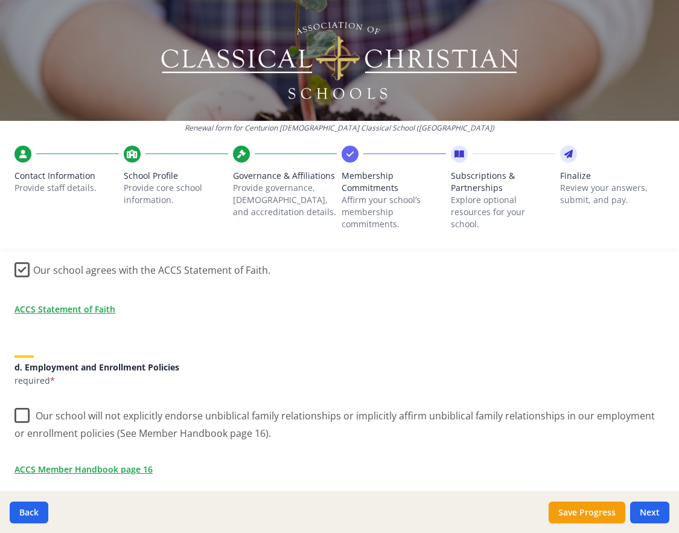
scroll to position [472, 0]
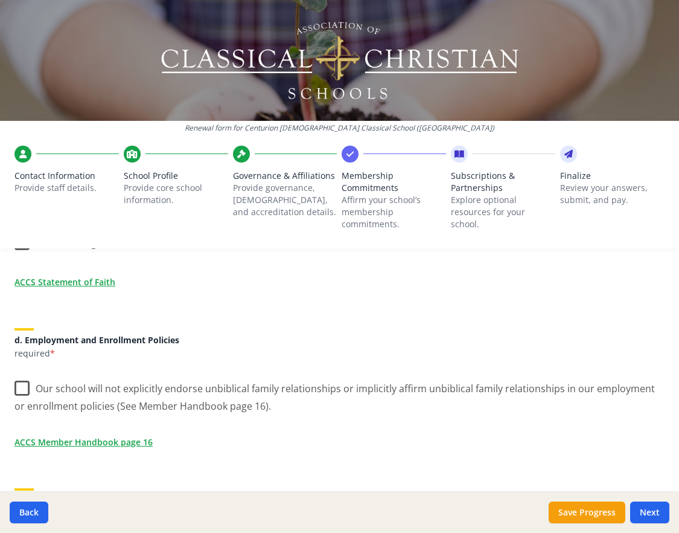
click at [19, 388] on label "Our school will not explicitly endorse unbiblical family relationships or impli…" at bounding box center [339, 393] width 650 height 40
click at [0, 0] on input "Our school will not explicitly endorse unbiblical family relationships or impli…" at bounding box center [0, 0] width 0 height 0
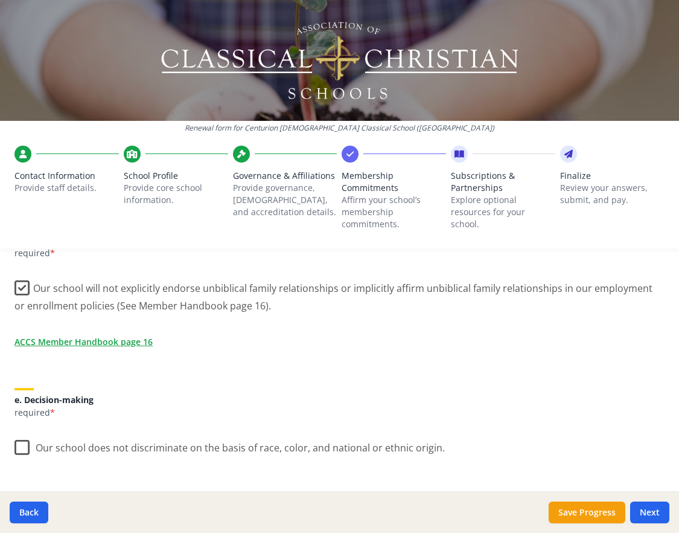
scroll to position [620, 0]
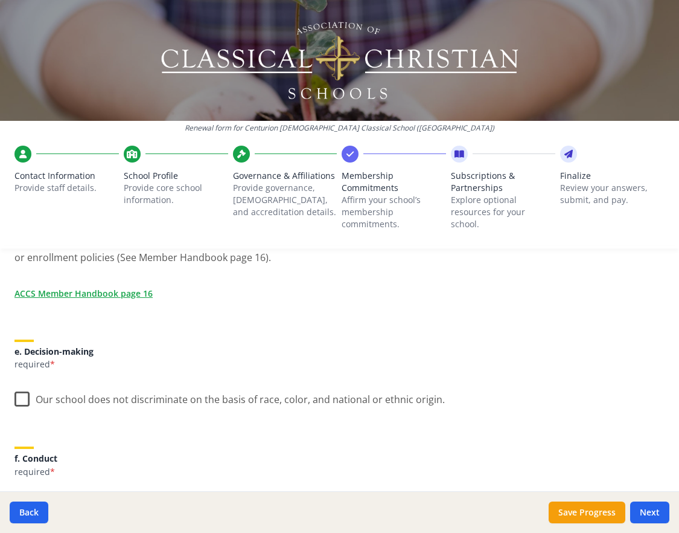
click at [21, 397] on label "Our school does not discriminate on the basis of race, color, and national or e…" at bounding box center [229, 396] width 431 height 26
click at [0, 0] on input "Our school does not discriminate on the basis of race, color, and national or e…" at bounding box center [0, 0] width 0 height 0
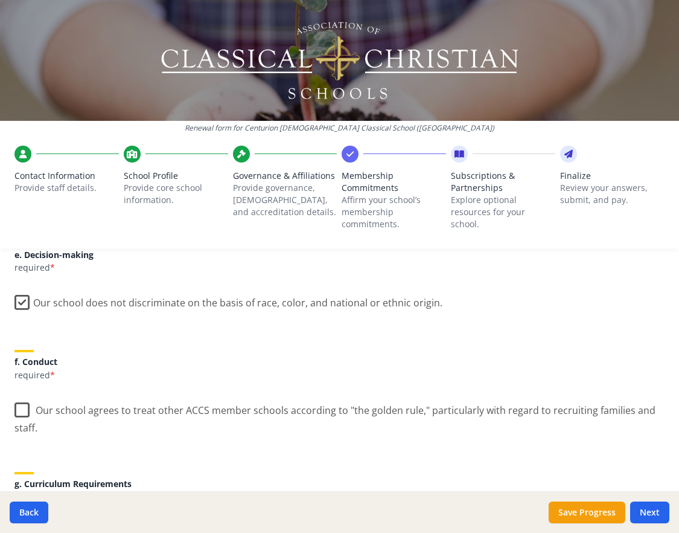
scroll to position [739, 0]
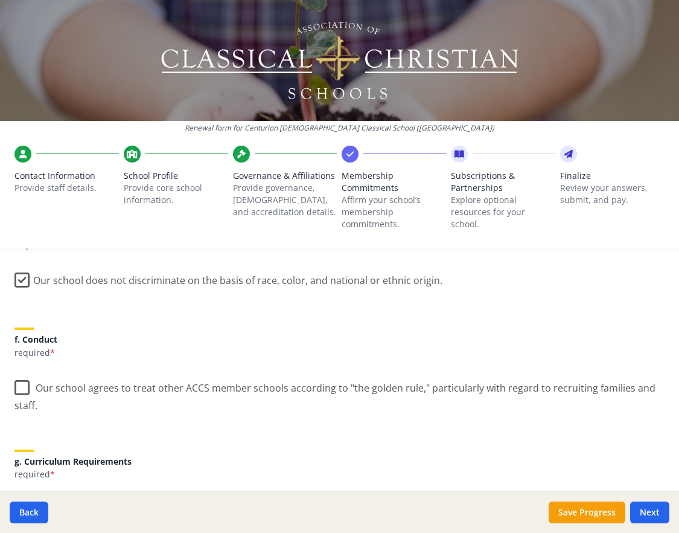
click at [19, 386] on label "Our school agrees to treat other ACCS member schools according to "the golden r…" at bounding box center [339, 392] width 650 height 40
click at [0, 0] on input "Our school agrees to treat other ACCS member schools according to "the golden r…" at bounding box center [0, 0] width 0 height 0
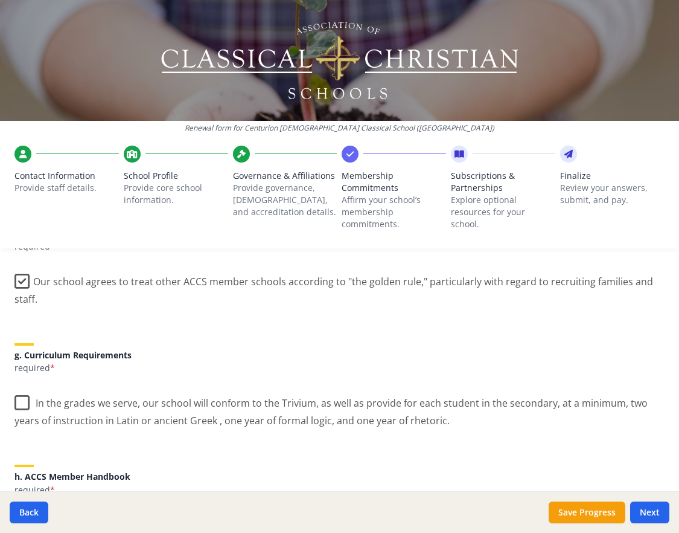
scroll to position [868, 0]
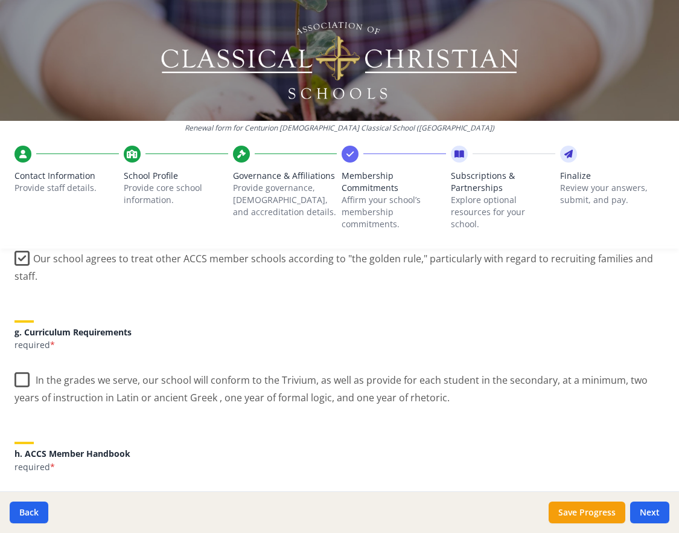
click at [19, 377] on label "In the grades we serve, our school will conform to the Trivium, as well as prov…" at bounding box center [339, 384] width 650 height 40
click at [0, 0] on input "In the grades we serve, our school will conform to the Trivium, as well as prov…" at bounding box center [0, 0] width 0 height 0
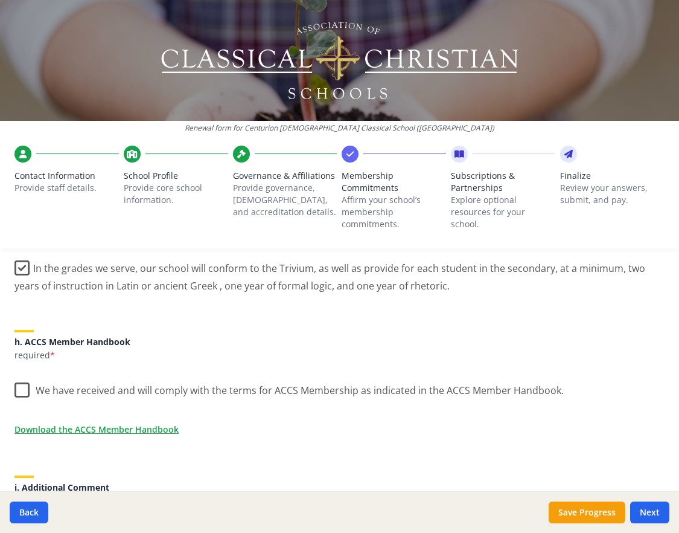
scroll to position [1000, 0]
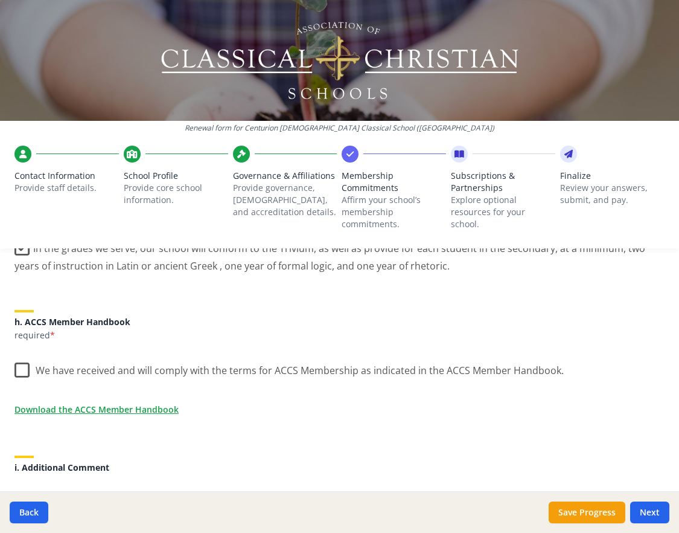
click at [18, 372] on label "We have received and will comply with the terms for ACCS Membership as indicate…" at bounding box center [289, 367] width 550 height 26
click at [0, 0] on input "We have received and will comply with the terms for ACCS Membership as indicate…" at bounding box center [0, 0] width 0 height 0
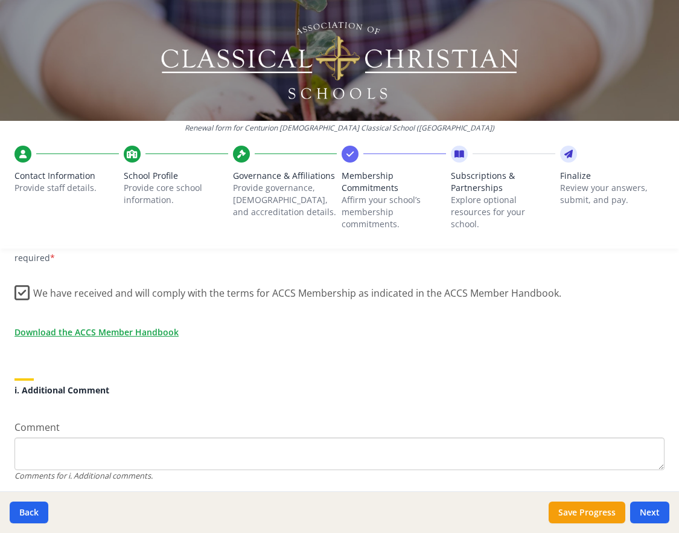
scroll to position [1119, 0]
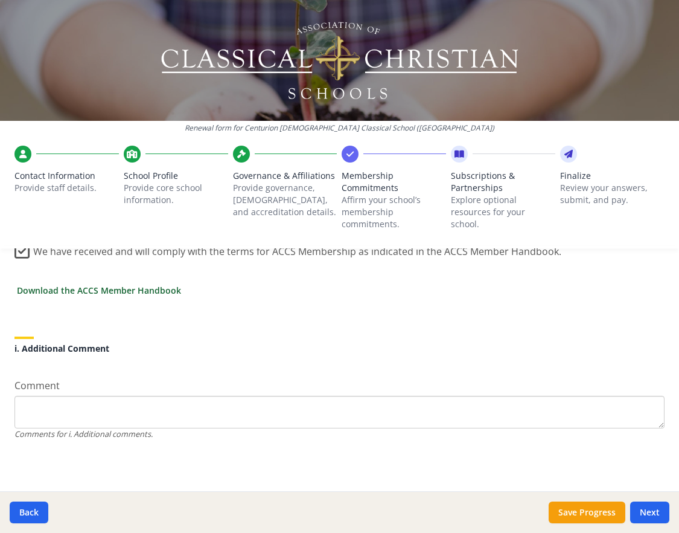
click at [117, 290] on link "Download the ACCS Member Handbook" at bounding box center [99, 290] width 164 height 13
click at [439, 409] on textarea "Comment" at bounding box center [339, 412] width 650 height 33
type textarea "s"
type textarea "SDG"
click at [645, 514] on button "Next" at bounding box center [649, 512] width 39 height 22
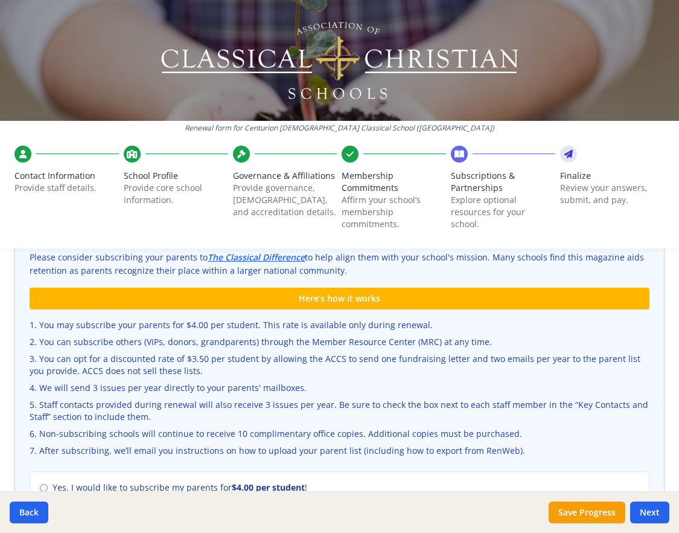
scroll to position [0, 0]
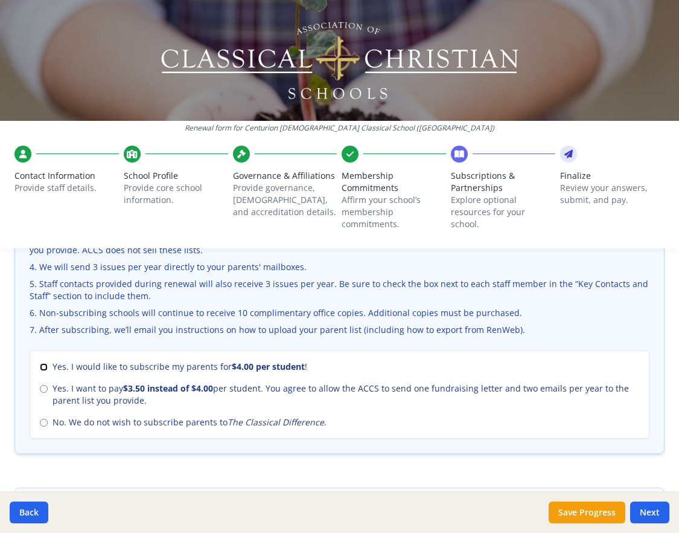
click at [44, 367] on input "Yes. I would like to subscribe my parents for $4.00 per student !" at bounding box center [44, 367] width 8 height 8
radio input "true"
click at [44, 367] on input "Yes. I would like to subscribe my parents for $4.00 per student !" at bounding box center [44, 367] width 8 height 8
click at [43, 421] on input "No. We do not wish to subscribe parents to The Classical Difference ." at bounding box center [44, 423] width 8 height 8
radio input "true"
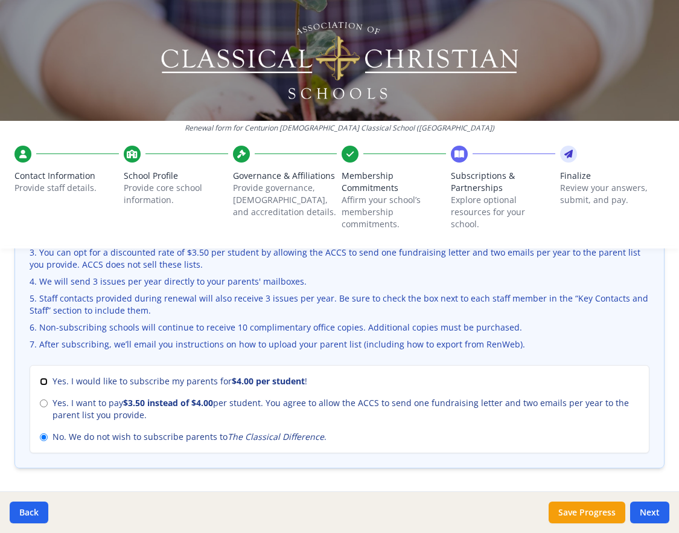
click at [41, 378] on input "Yes. I would like to subscribe my parents for $4.00 per student !" at bounding box center [44, 381] width 8 height 8
radio input "true"
radio input "false"
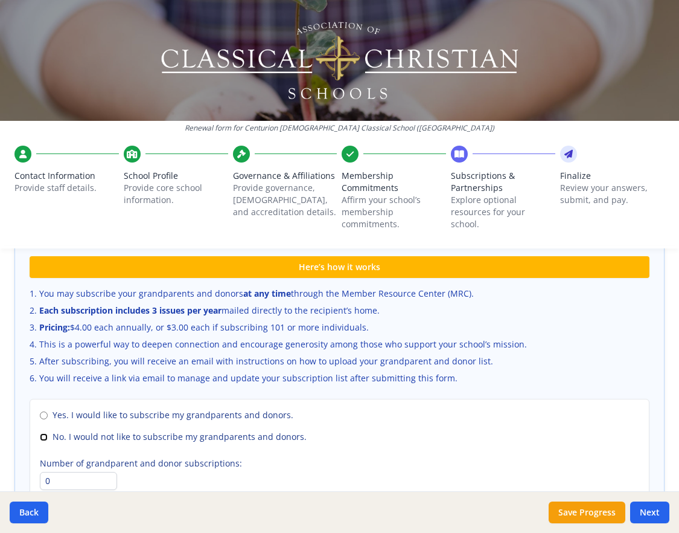
click at [42, 434] on input "No. I would not like to subscribe my grandparents and donors." at bounding box center [44, 437] width 8 height 8
radio input "true"
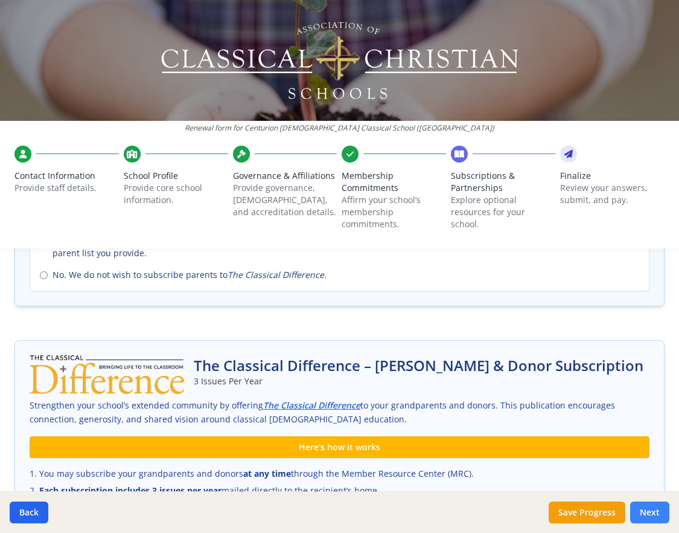
click at [652, 513] on button "Next" at bounding box center [649, 512] width 39 height 22
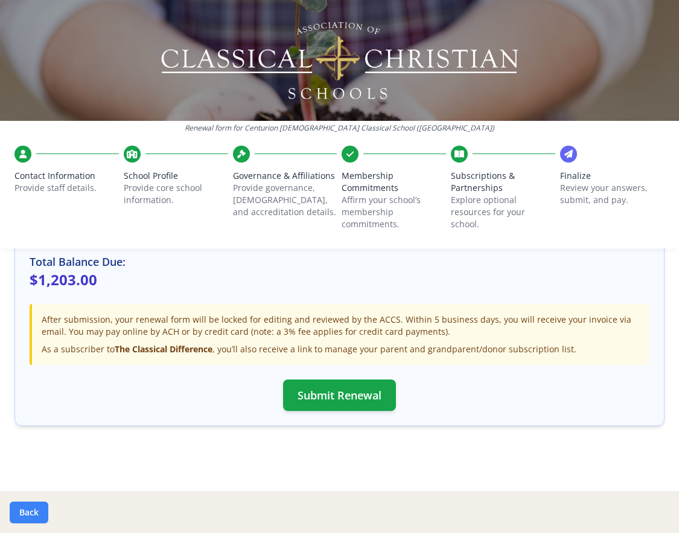
click at [31, 515] on button "Back" at bounding box center [29, 512] width 39 height 22
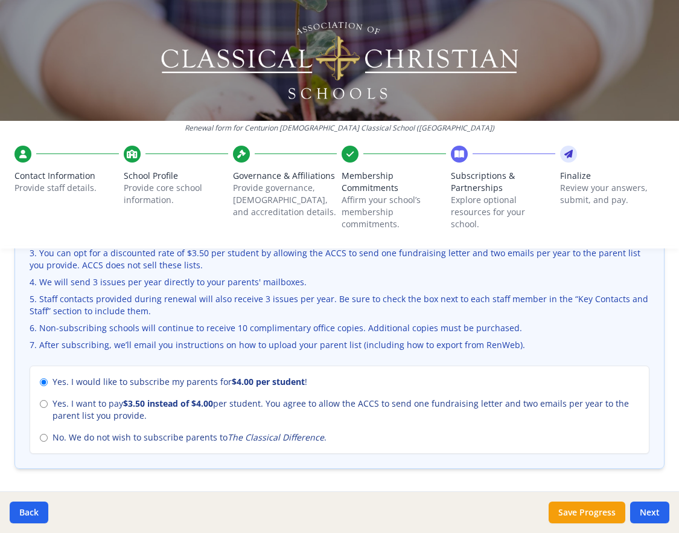
scroll to position [464, 0]
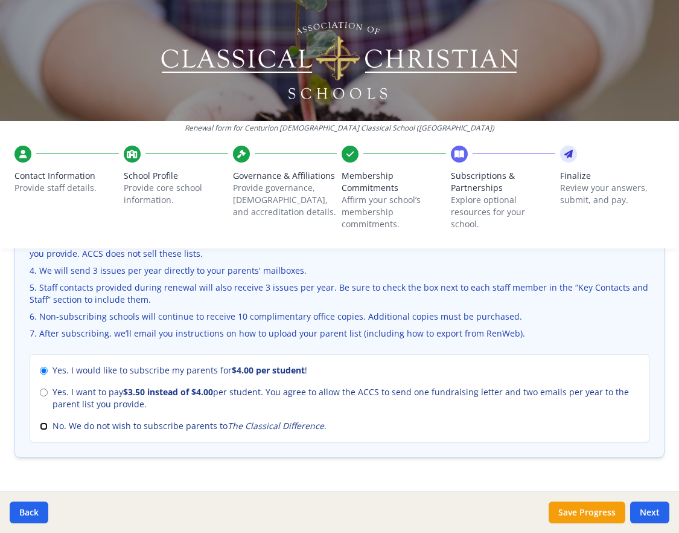
click at [45, 426] on input "No. We do not wish to subscribe parents to The Classical Difference ." at bounding box center [44, 426] width 8 height 8
radio input "true"
click at [651, 512] on button "Next" at bounding box center [649, 512] width 39 height 22
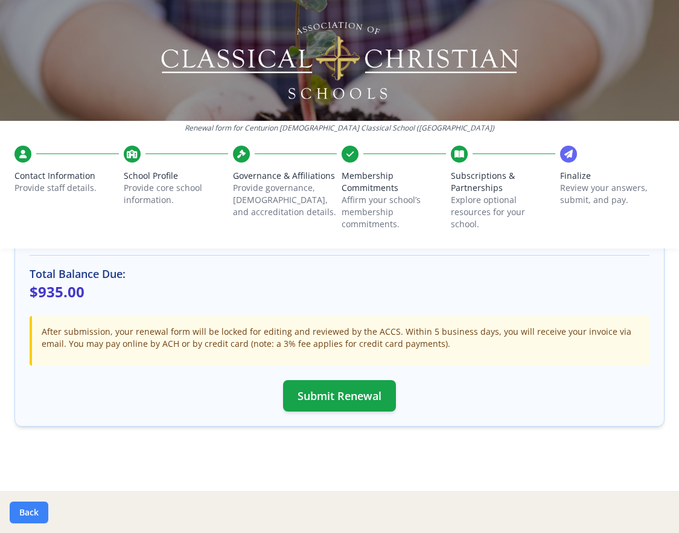
click at [30, 515] on button "Back" at bounding box center [29, 512] width 39 height 22
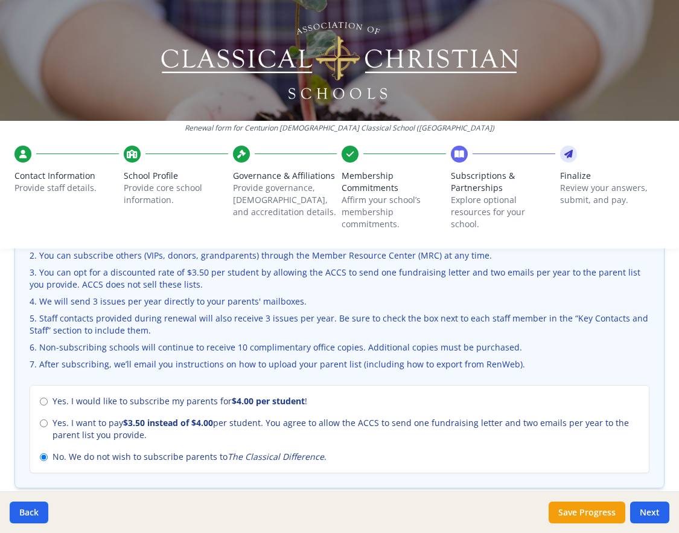
scroll to position [553, 0]
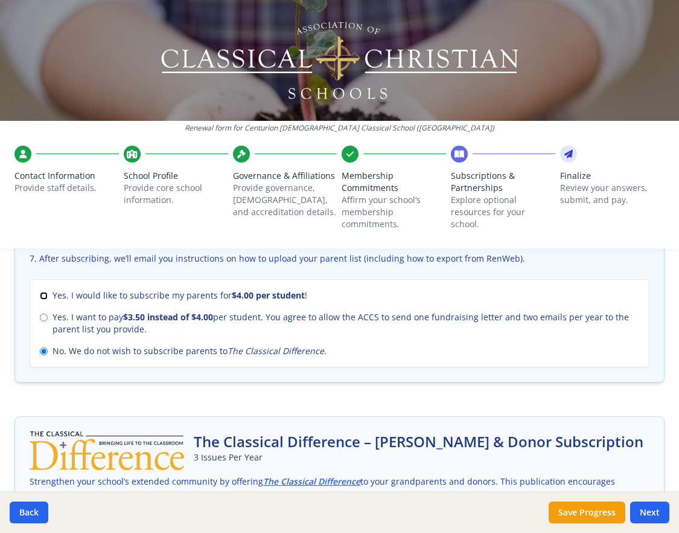
click at [44, 295] on input "Yes. I would like to subscribe my parents for $4.00 per student !" at bounding box center [44, 296] width 8 height 8
radio input "true"
radio input "false"
click at [650, 515] on button "Next" at bounding box center [649, 512] width 39 height 22
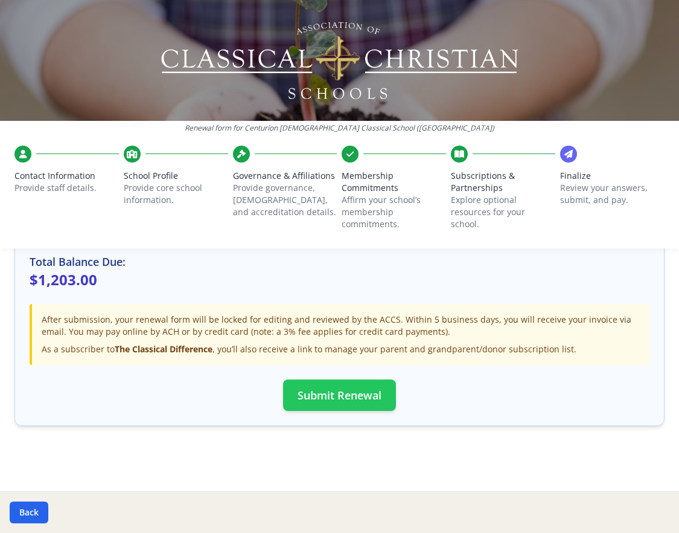
click at [367, 396] on button "Submit Renewal" at bounding box center [339, 394] width 113 height 31
